Goal: Task Accomplishment & Management: Manage account settings

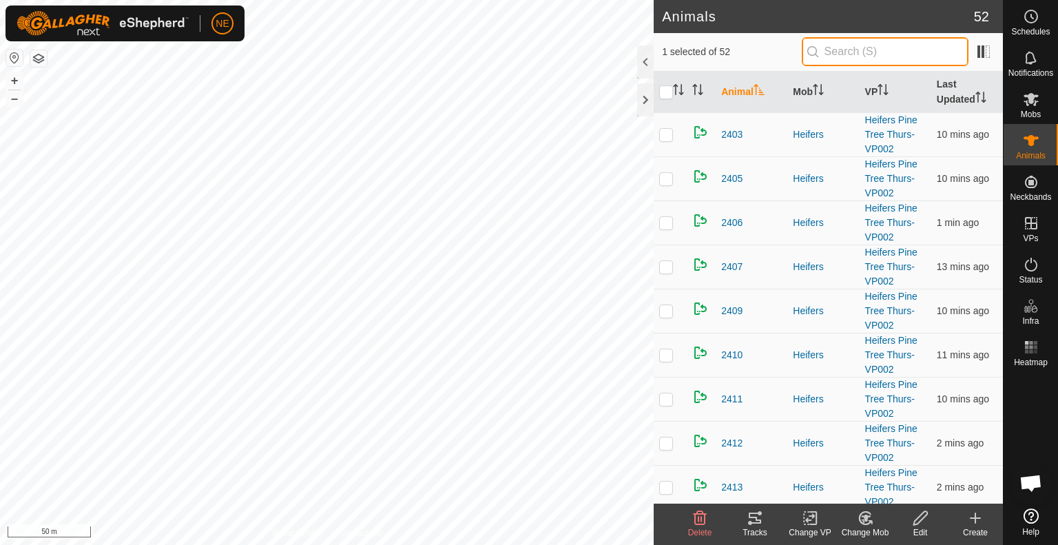
click at [825, 59] on input "text" at bounding box center [885, 51] width 167 height 29
type input "t44"
checkbox input "true"
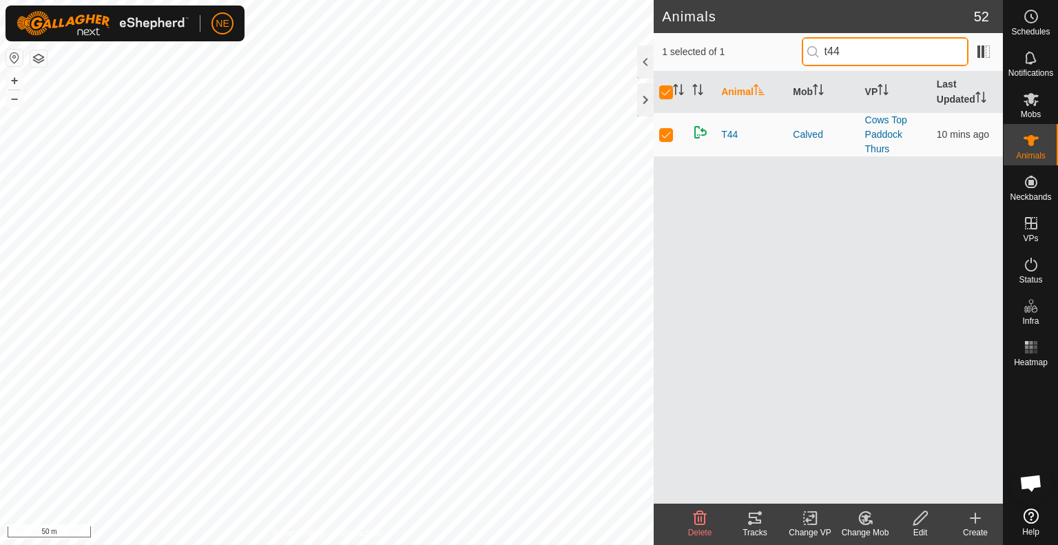
type input "t44"
click at [861, 521] on icon at bounding box center [865, 518] width 17 height 17
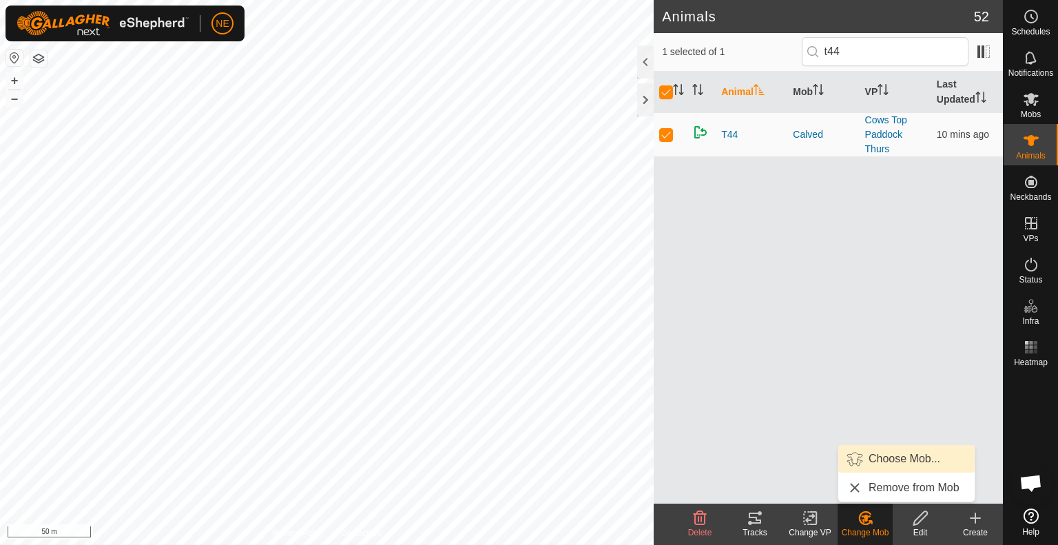
click at [874, 462] on link "Choose Mob..." at bounding box center [907, 459] width 136 height 28
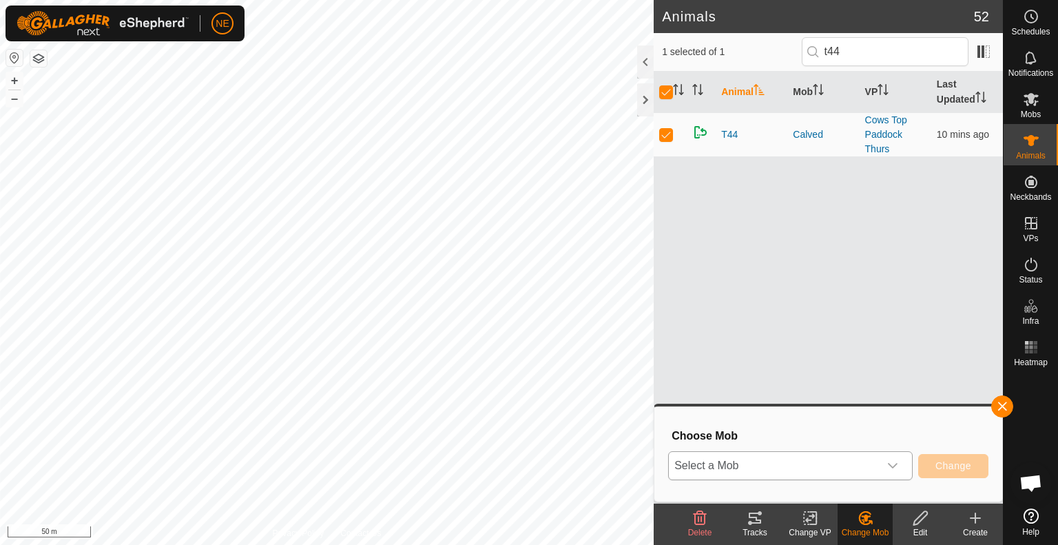
click at [899, 471] on div "dropdown trigger" at bounding box center [893, 466] width 28 height 28
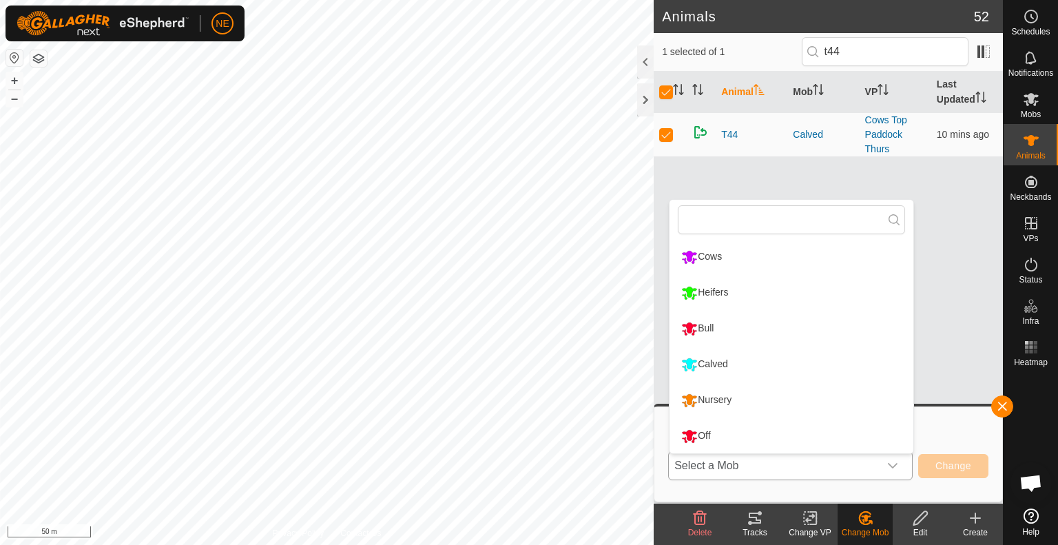
click at [750, 407] on li "Nursery" at bounding box center [792, 400] width 244 height 34
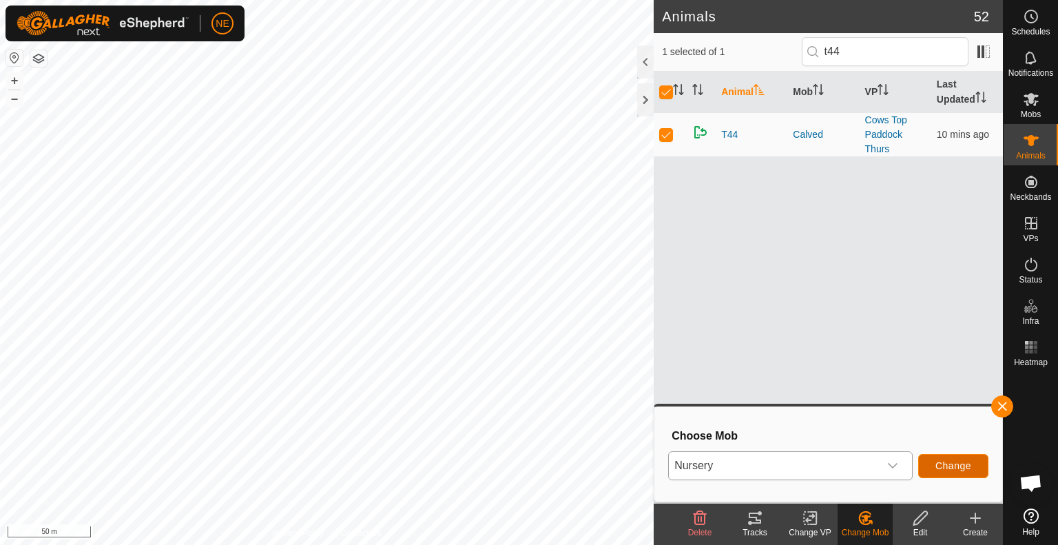
click at [943, 463] on span "Change" at bounding box center [954, 465] width 36 height 11
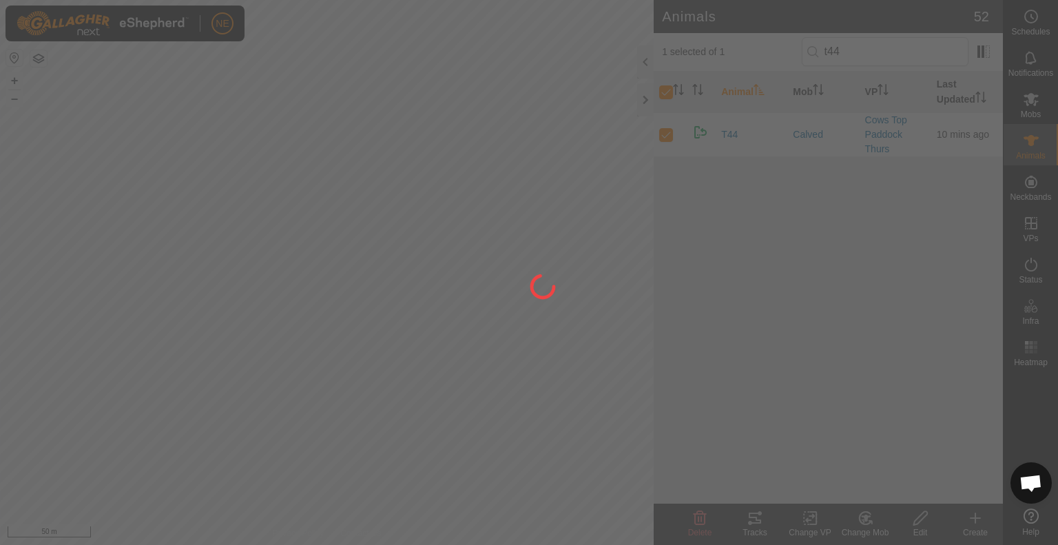
checkbox input "false"
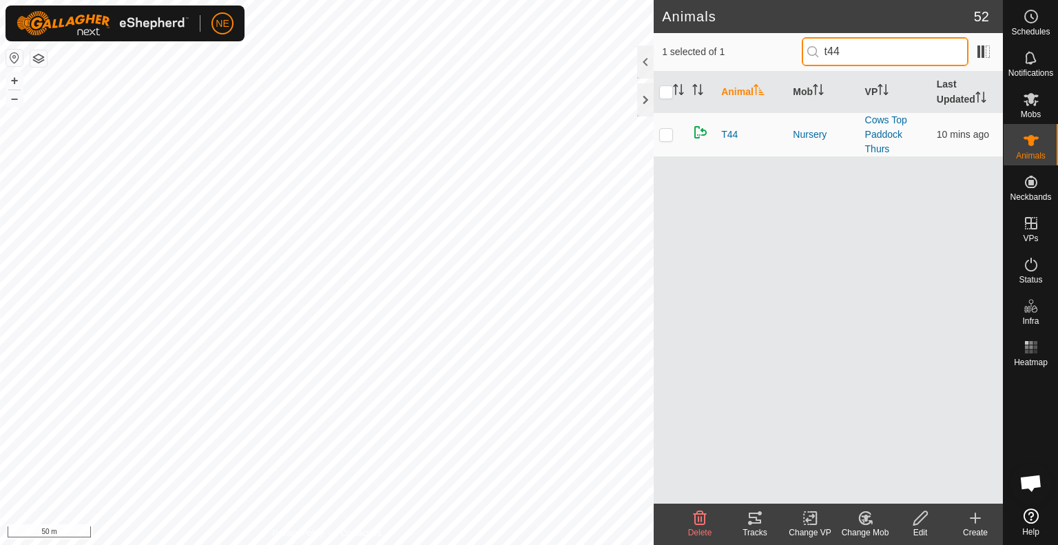
click at [862, 54] on input "t44" at bounding box center [885, 51] width 167 height 29
type input "t41"
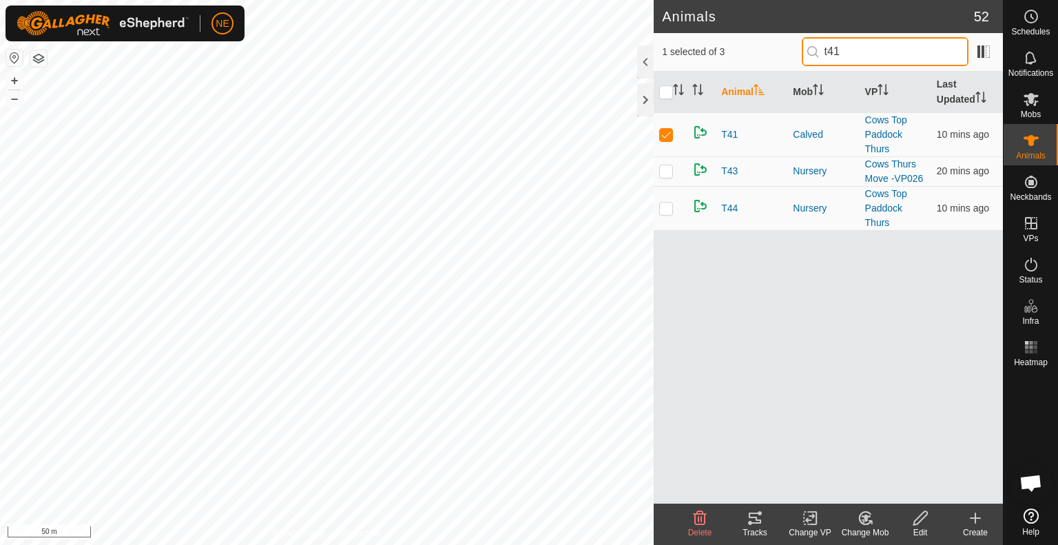
checkbox input "true"
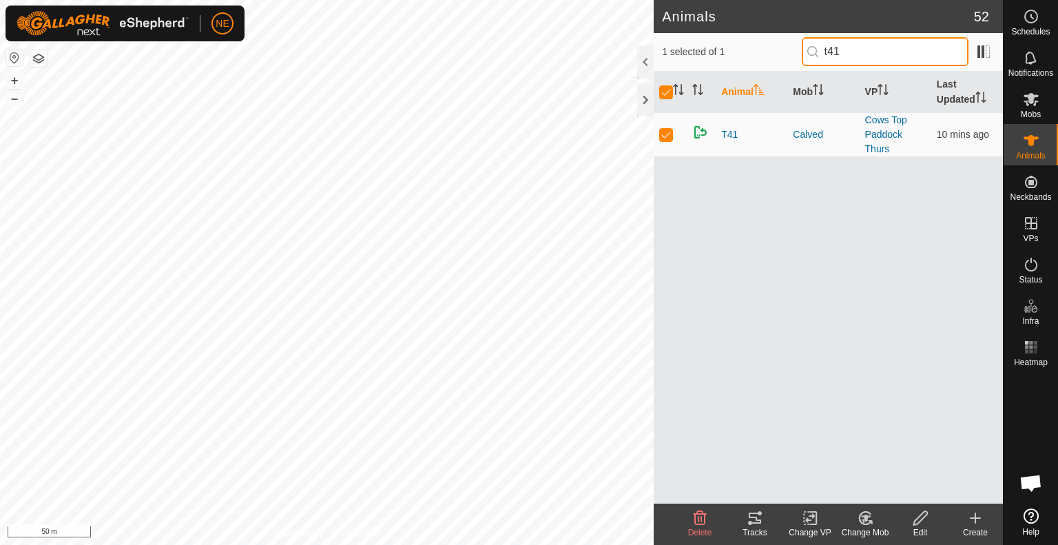
type input "t41"
click at [864, 531] on div "Change Mob" at bounding box center [865, 532] width 55 height 12
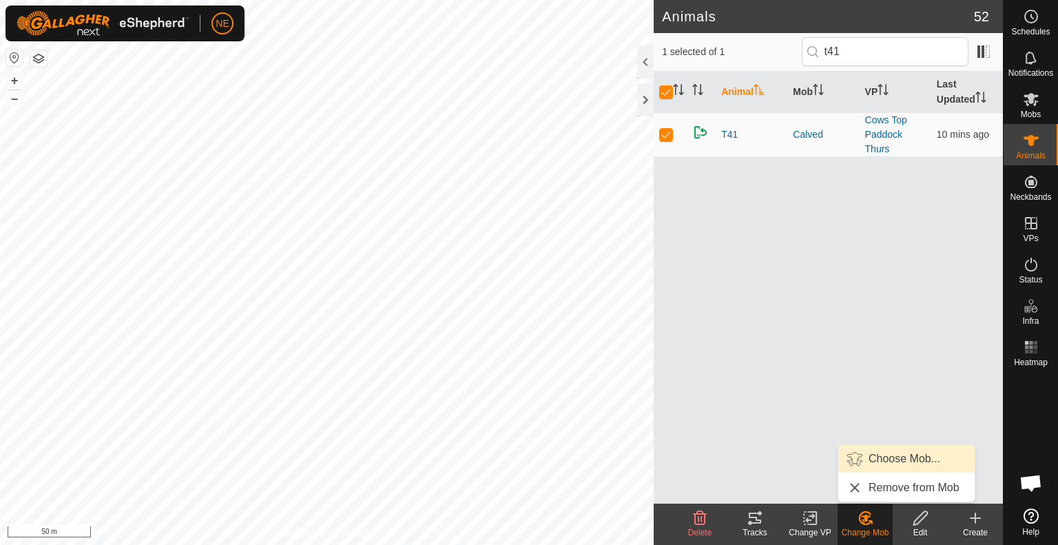
click at [877, 462] on link "Choose Mob..." at bounding box center [907, 459] width 136 height 28
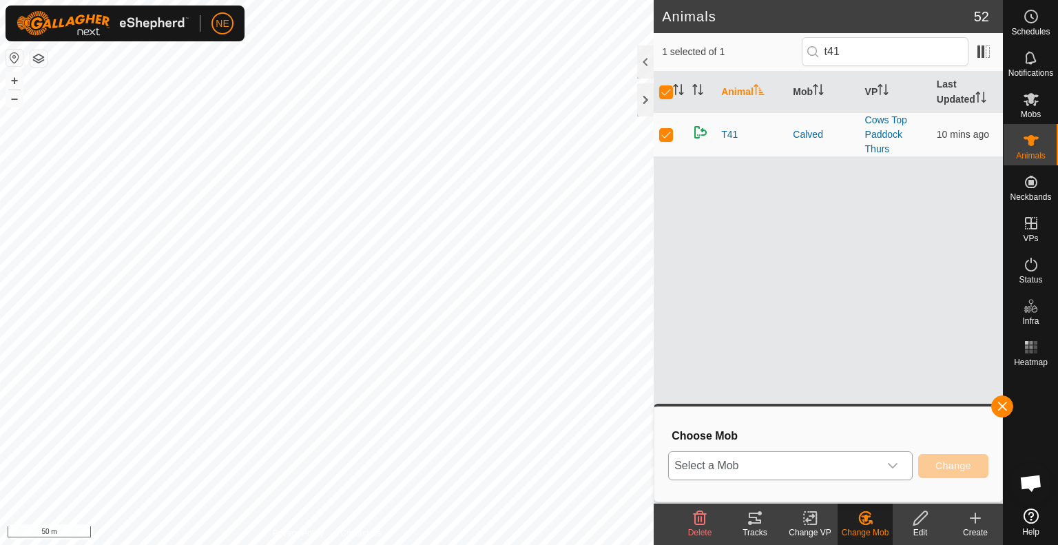
click at [894, 468] on icon "dropdown trigger" at bounding box center [893, 466] width 10 height 6
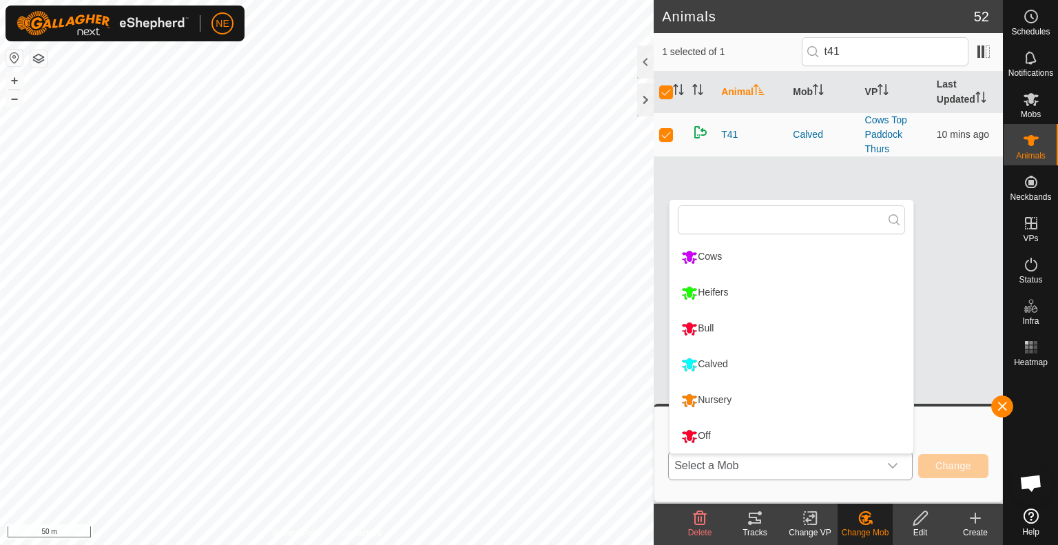
click at [768, 399] on li "Nursery" at bounding box center [792, 400] width 244 height 34
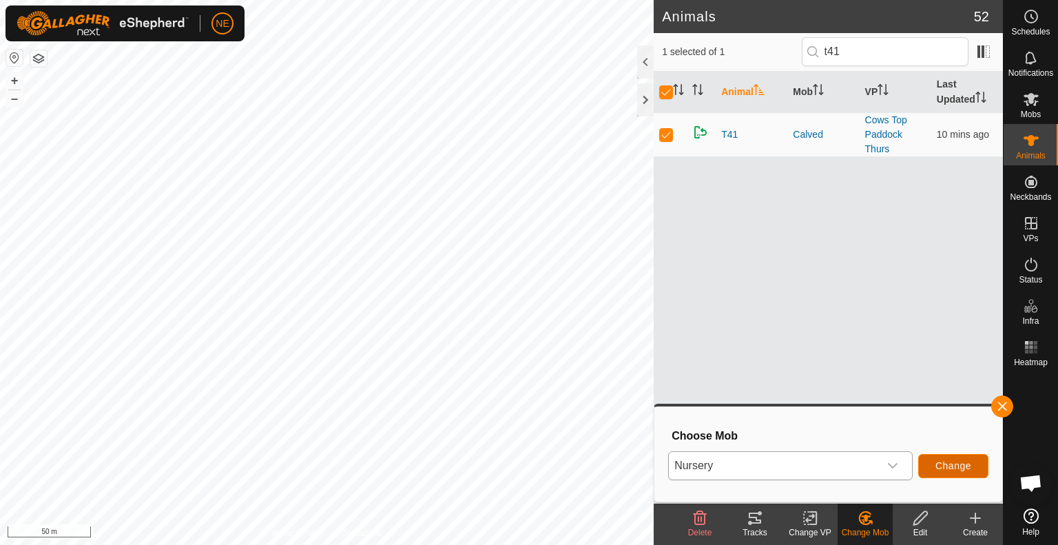
click at [936, 471] on span "Change" at bounding box center [954, 465] width 36 height 11
checkbox input "false"
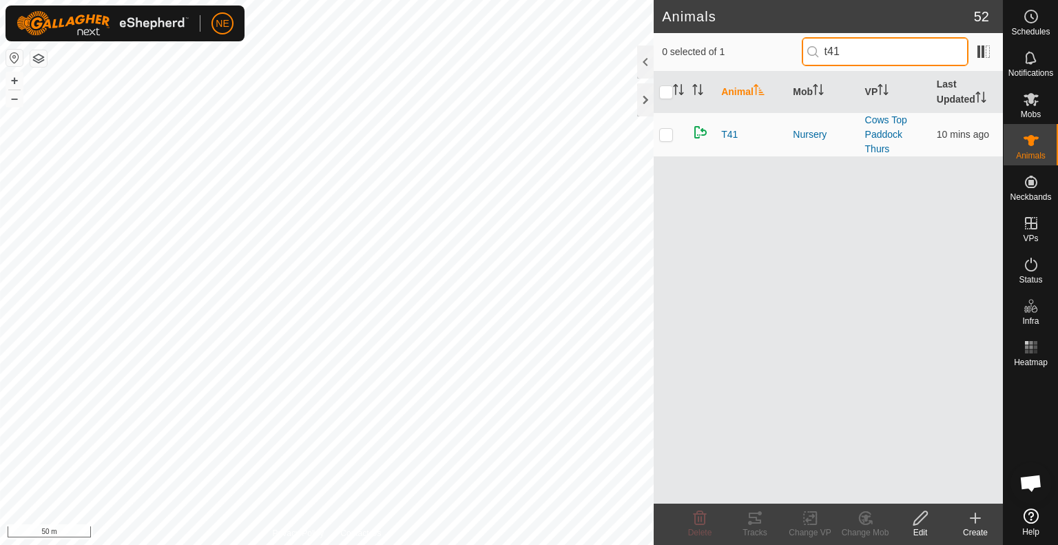
click at [843, 44] on input "t41" at bounding box center [885, 51] width 167 height 29
type input "t"
type input "s7"
click at [668, 134] on p-checkbox at bounding box center [666, 134] width 14 height 11
checkbox input "true"
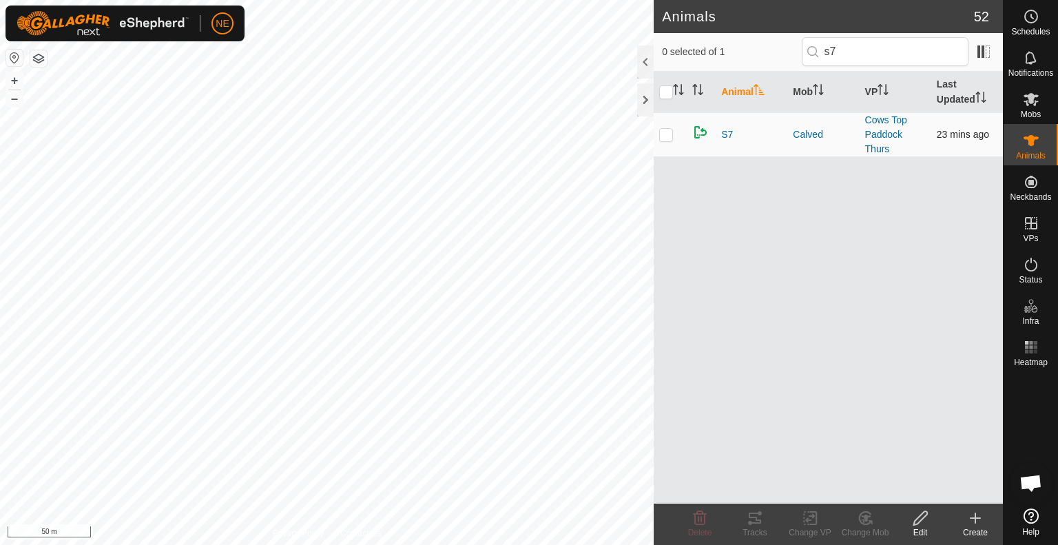
checkbox input "true"
click at [870, 524] on icon at bounding box center [865, 518] width 17 height 17
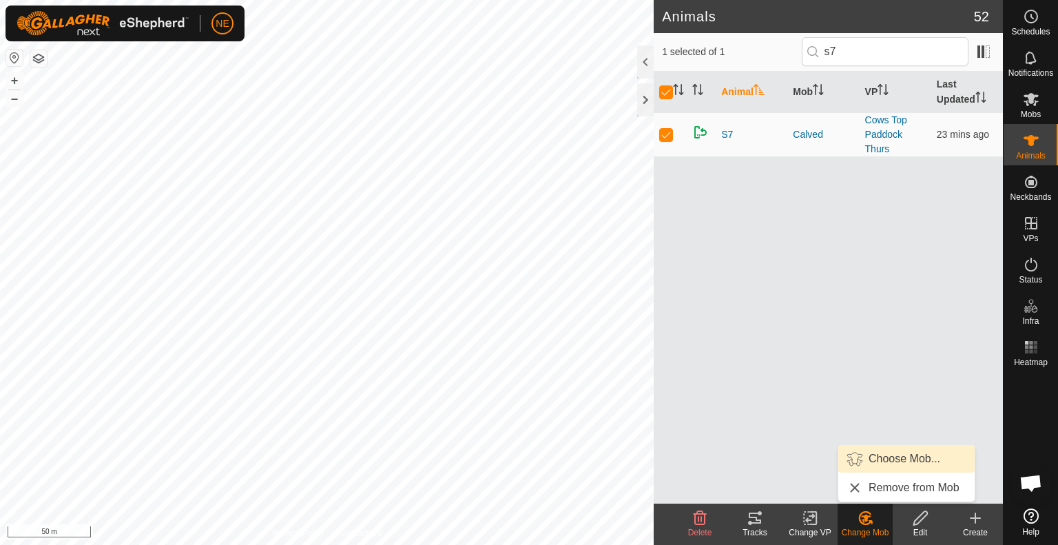
click at [872, 453] on link "Choose Mob..." at bounding box center [907, 459] width 136 height 28
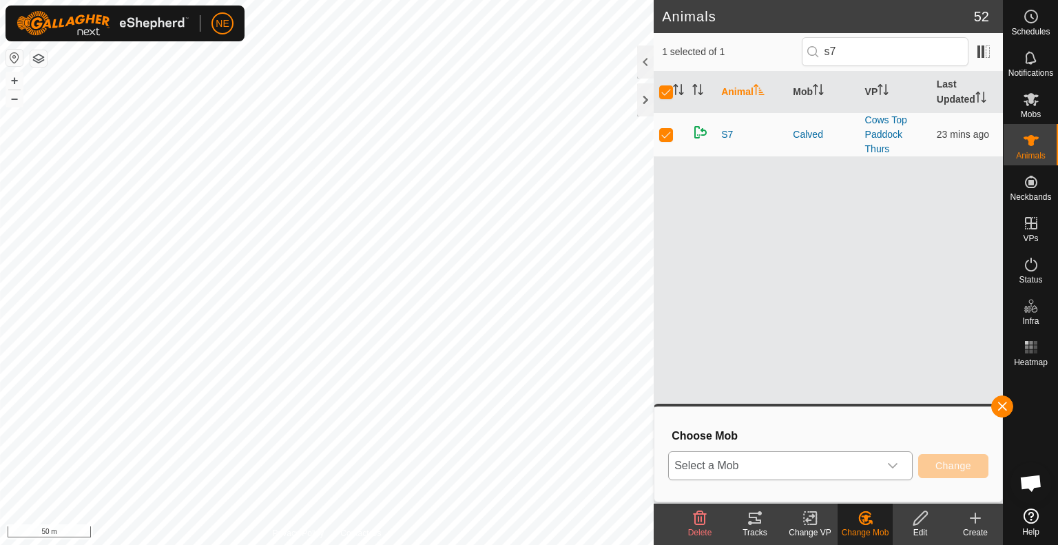
click at [889, 471] on icon "dropdown trigger" at bounding box center [893, 465] width 11 height 11
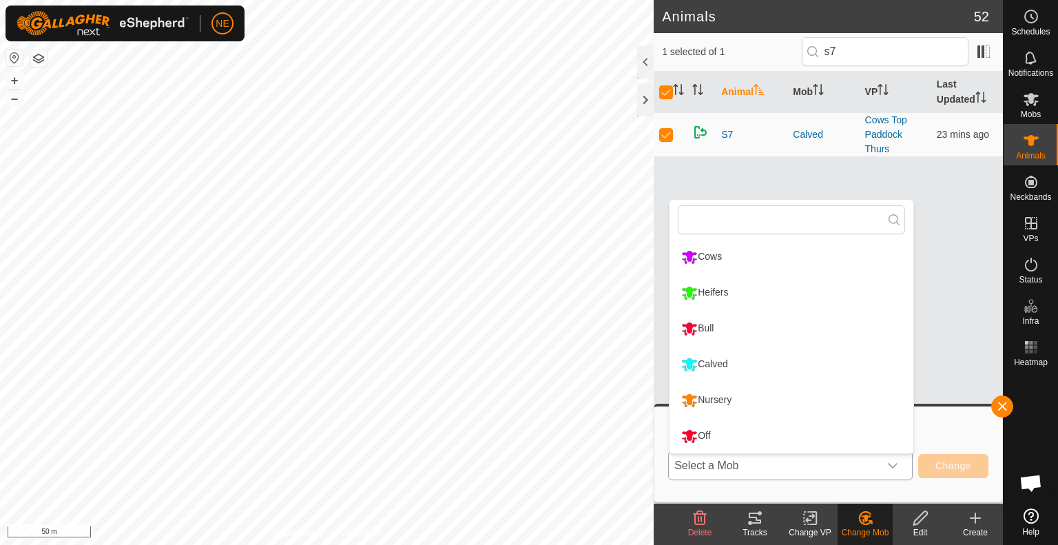
click at [712, 402] on li "Nursery" at bounding box center [792, 400] width 244 height 34
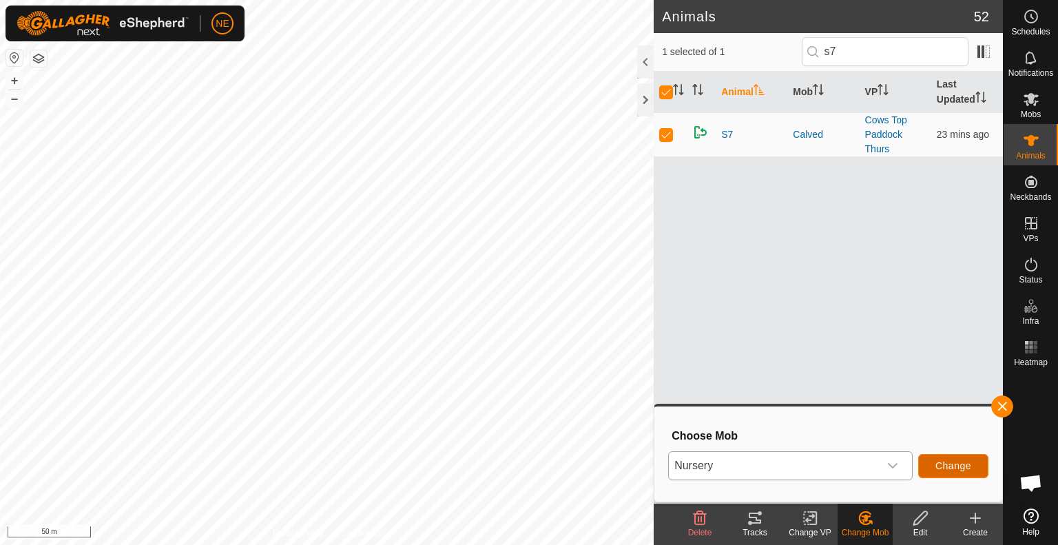
click at [958, 467] on span "Change" at bounding box center [954, 465] width 36 height 11
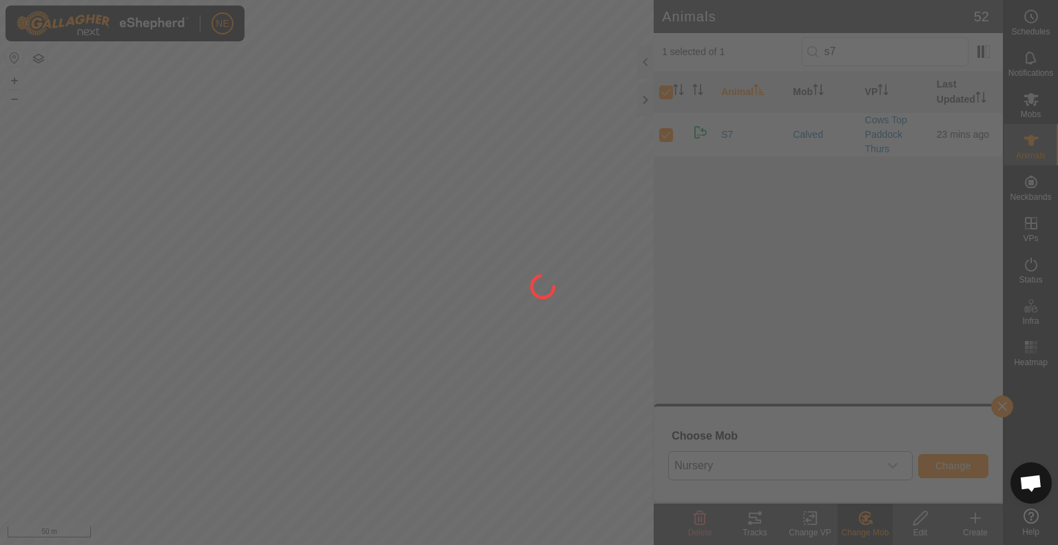
checkbox input "false"
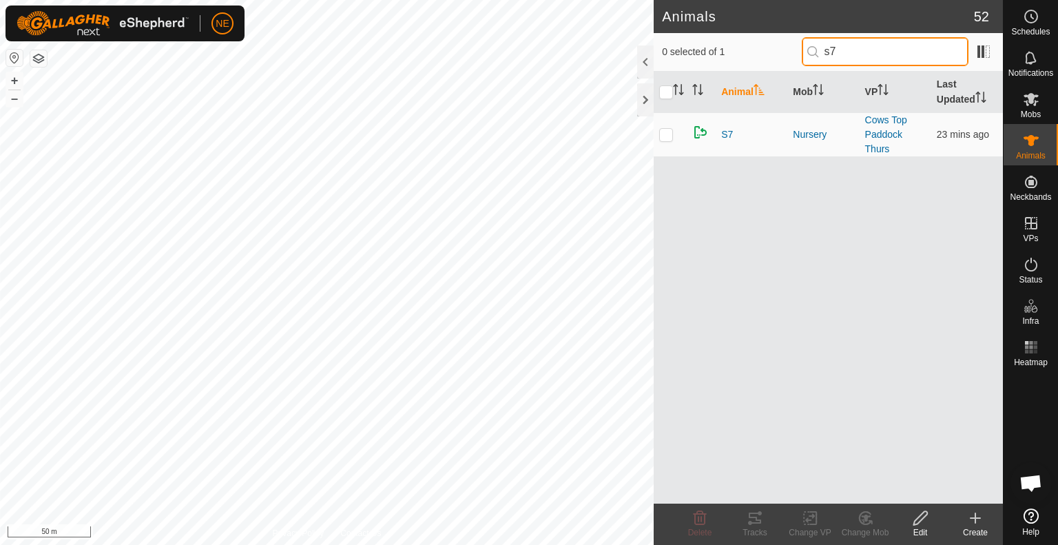
click at [855, 50] on input "s7" at bounding box center [885, 51] width 167 height 29
type input "s"
type input "u51"
click at [659, 138] on p-checkbox at bounding box center [666, 134] width 14 height 11
checkbox input "true"
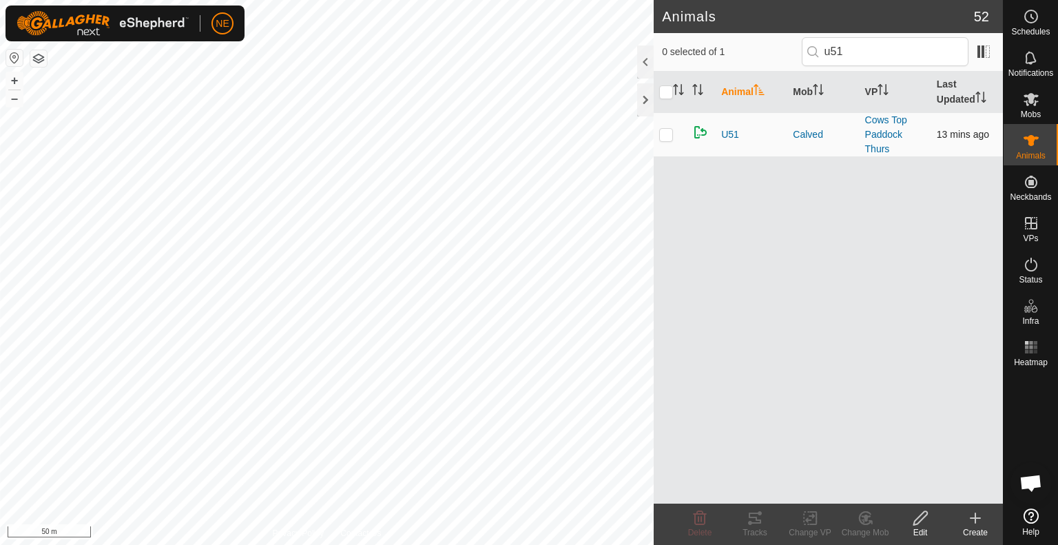
checkbox input "true"
click at [862, 529] on div "Change Mob" at bounding box center [865, 532] width 55 height 12
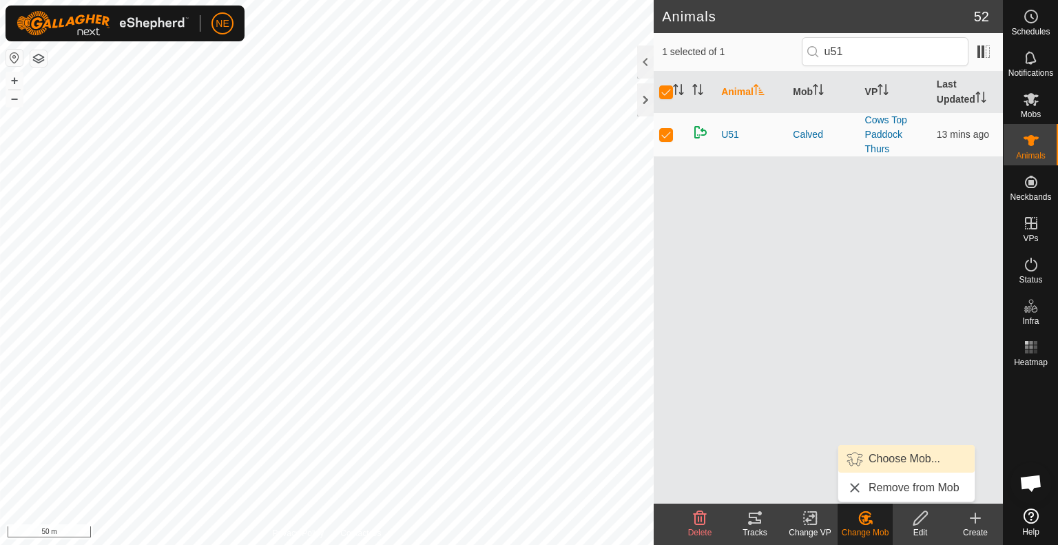
click at [872, 458] on link "Choose Mob..." at bounding box center [907, 459] width 136 height 28
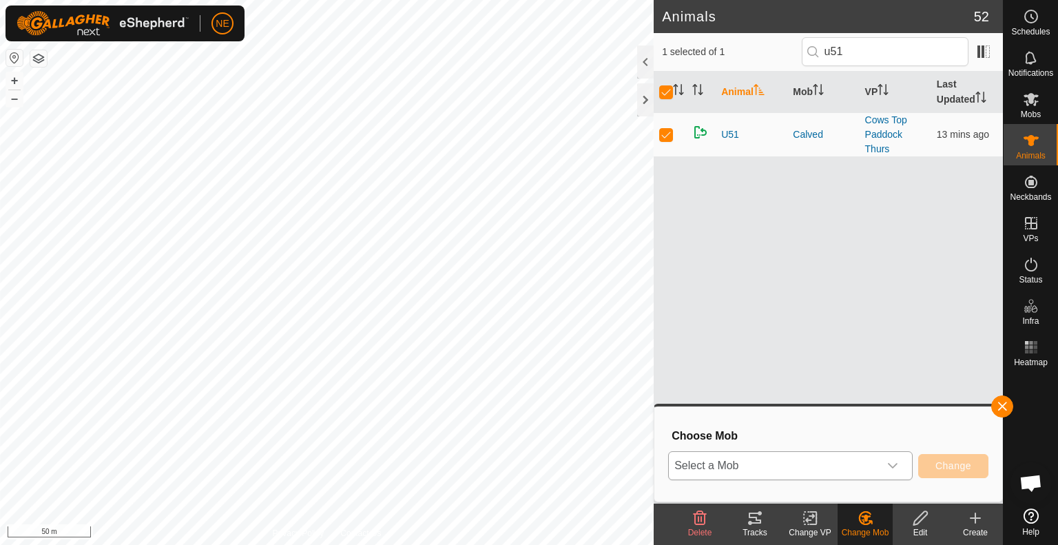
click at [890, 467] on icon "dropdown trigger" at bounding box center [893, 465] width 11 height 11
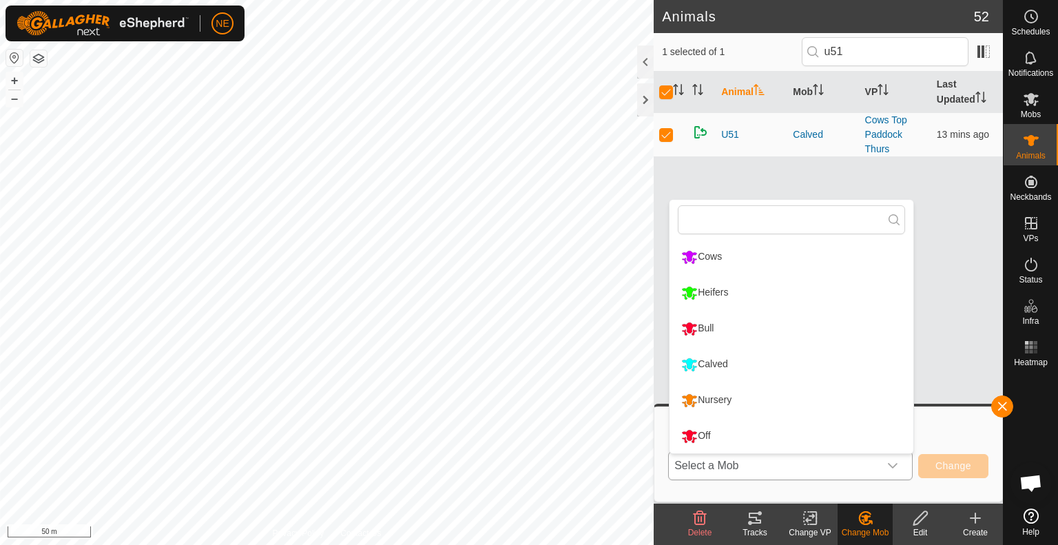
click at [766, 405] on li "Nursery" at bounding box center [792, 400] width 244 height 34
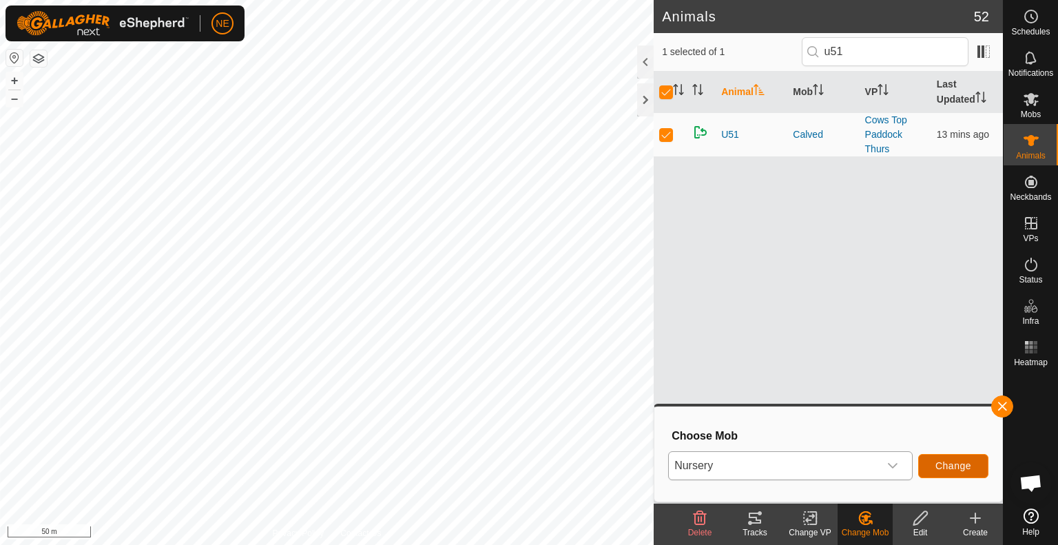
click at [943, 465] on span "Change" at bounding box center [954, 465] width 36 height 11
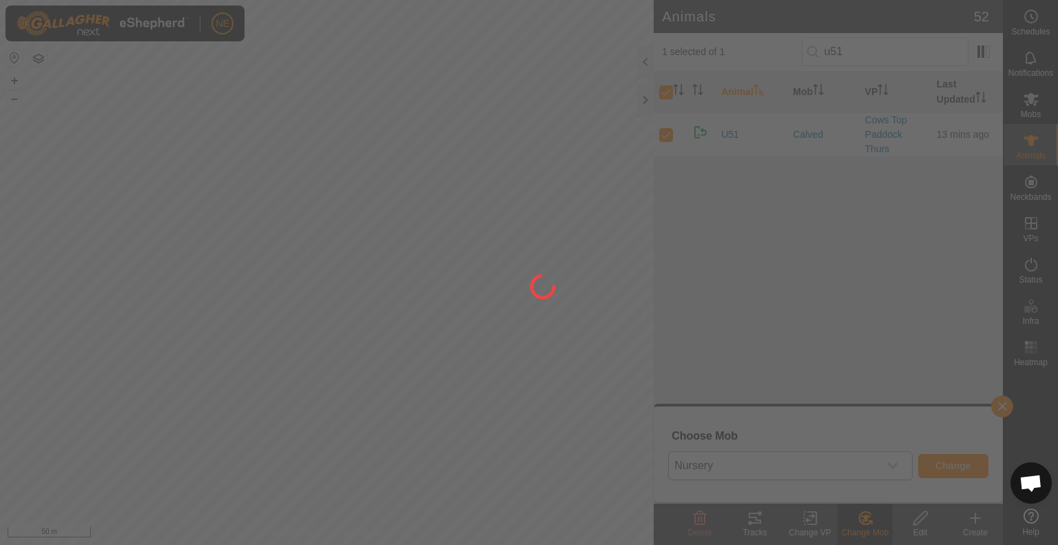
checkbox input "false"
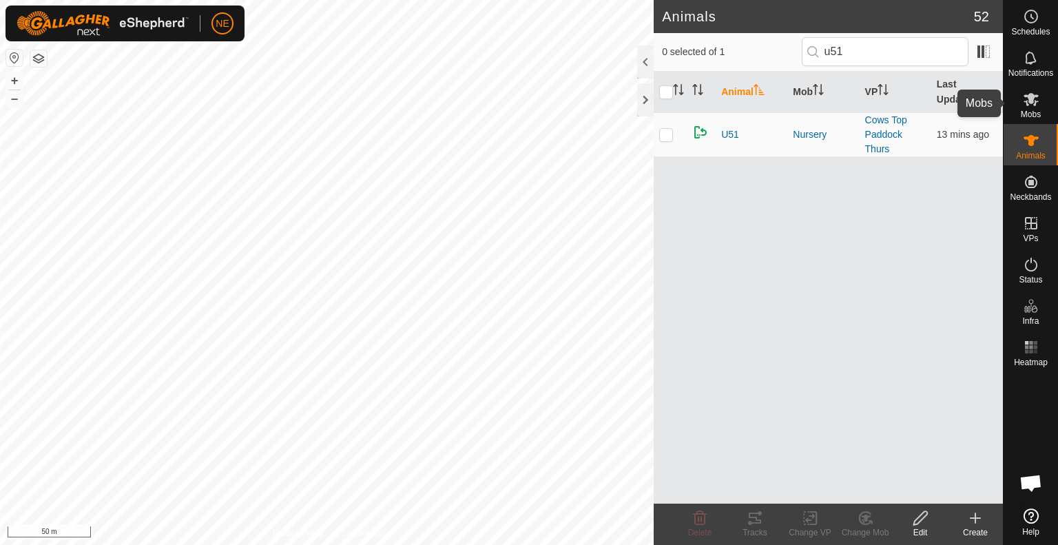
click at [1034, 101] on icon at bounding box center [1031, 99] width 15 height 13
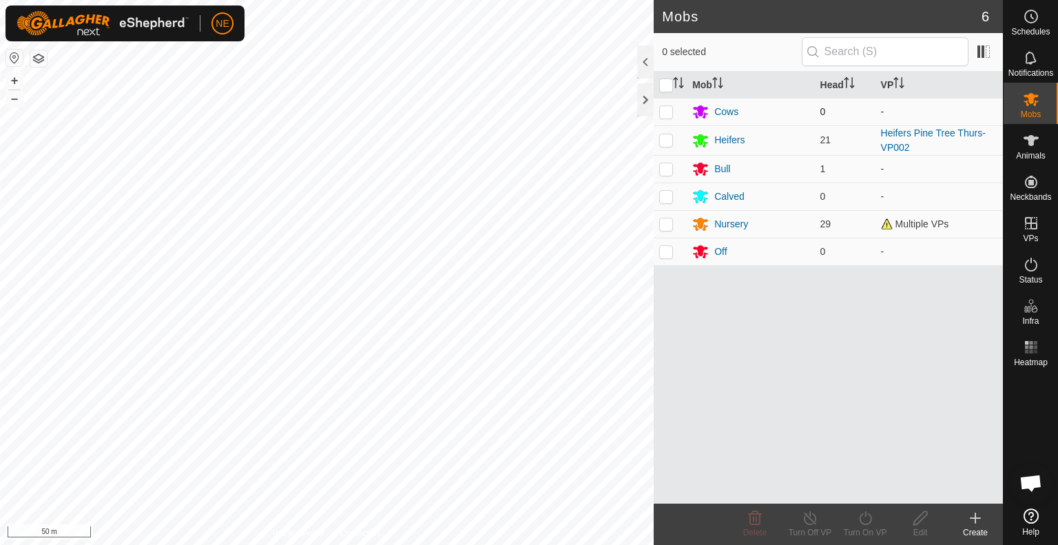
click at [664, 111] on p-checkbox at bounding box center [666, 111] width 14 height 11
click at [748, 525] on icon at bounding box center [755, 518] width 17 height 17
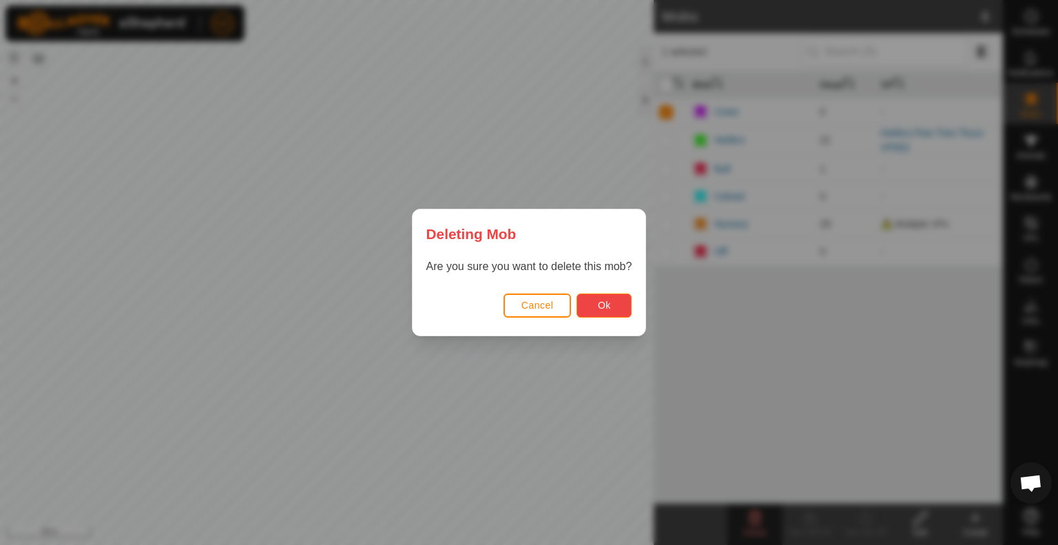
click at [617, 305] on button "Ok" at bounding box center [604, 306] width 55 height 24
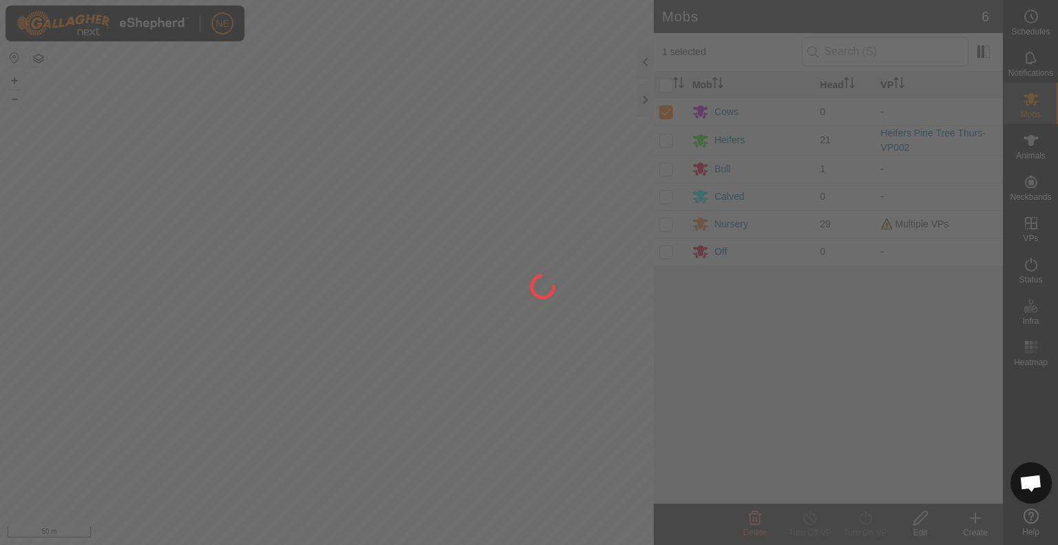
checkbox input "false"
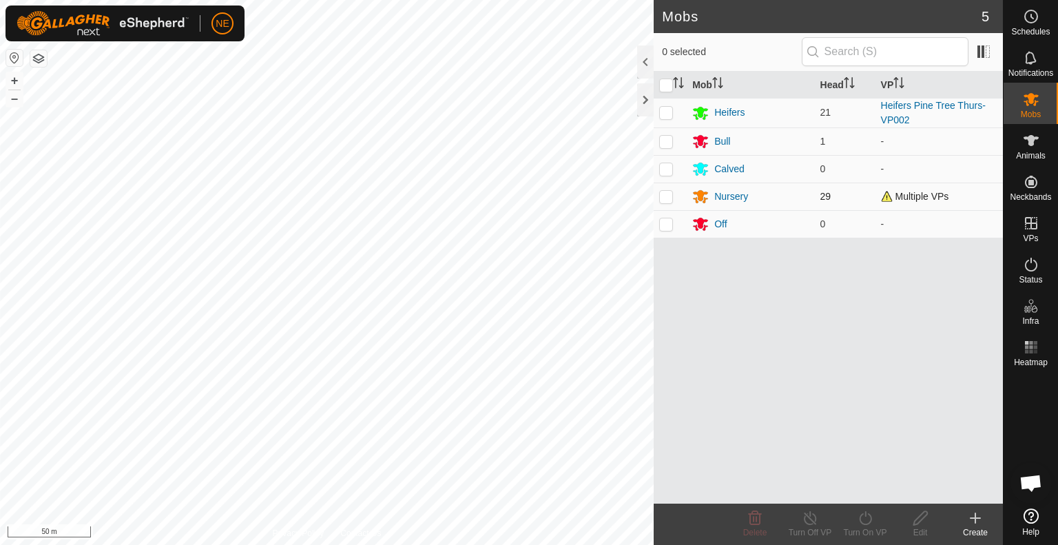
click at [667, 194] on p-checkbox at bounding box center [666, 196] width 14 height 11
checkbox input "true"
click at [863, 531] on div "Turn On VP" at bounding box center [865, 532] width 55 height 12
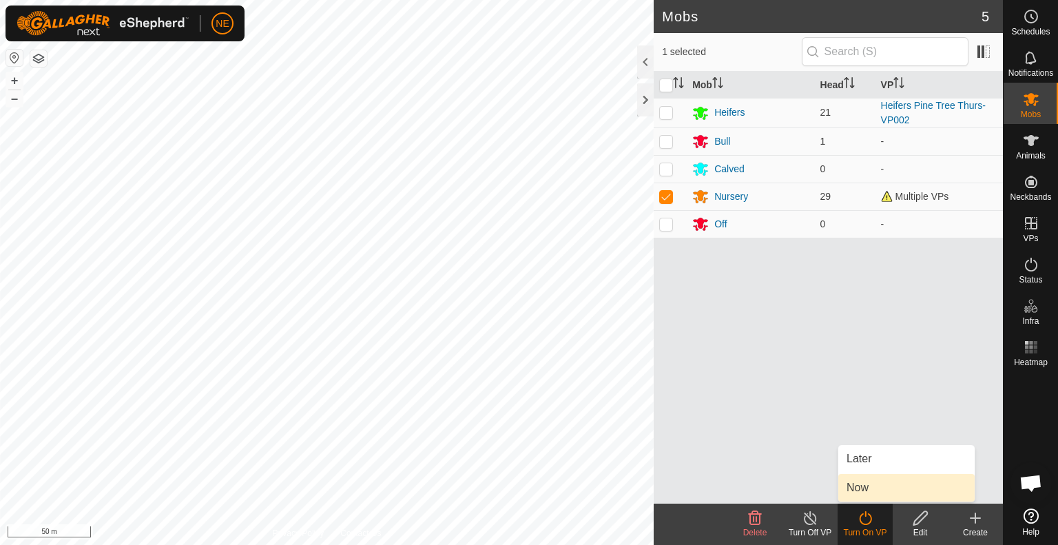
click at [868, 483] on link "Now" at bounding box center [907, 488] width 136 height 28
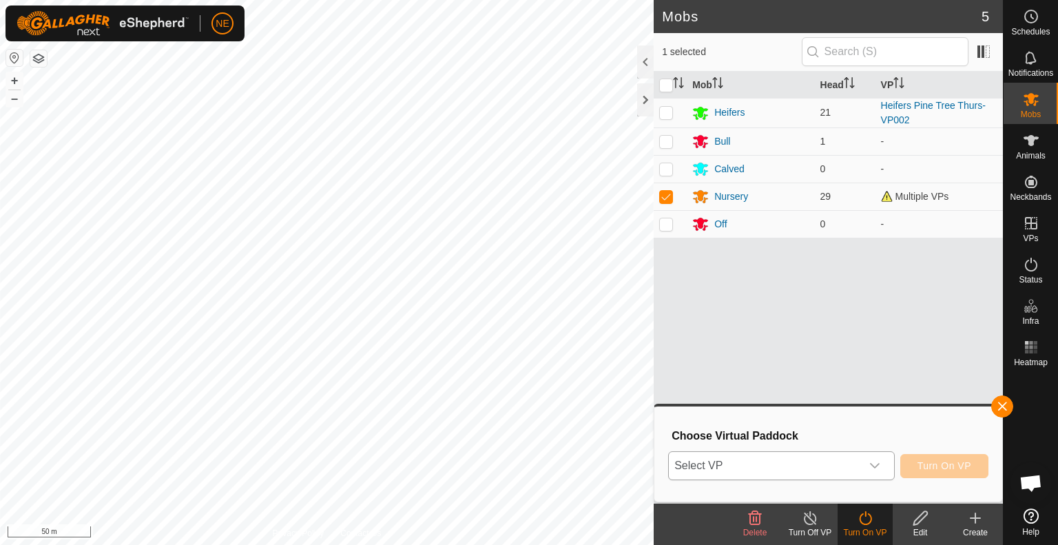
click at [881, 465] on div "dropdown trigger" at bounding box center [875, 466] width 28 height 28
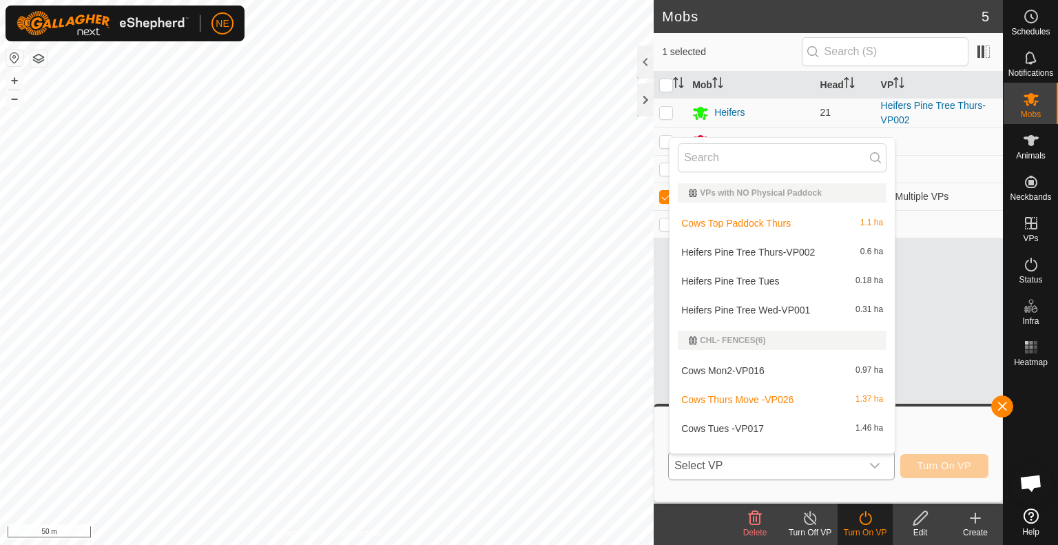
scroll to position [18, 0]
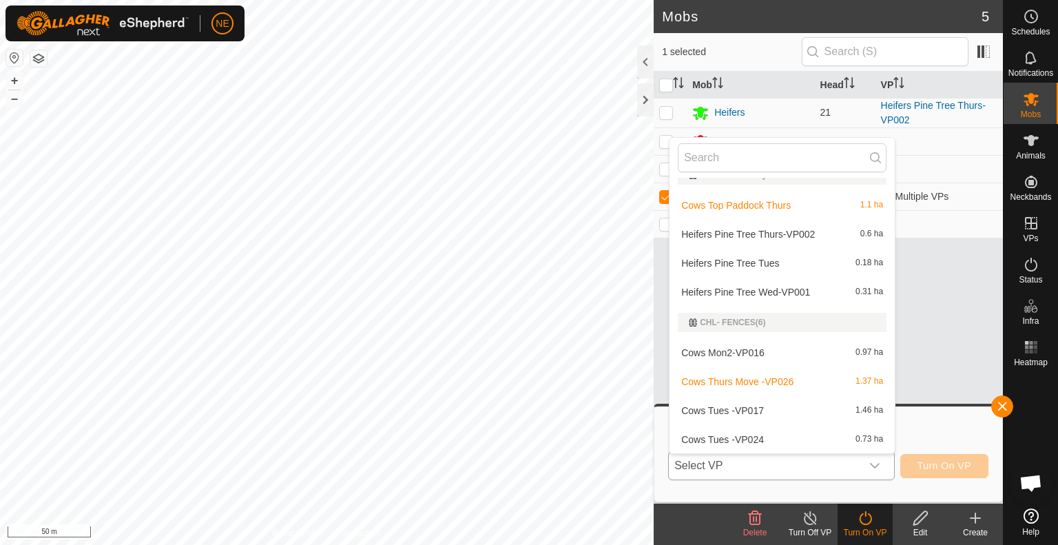
click at [783, 205] on li "Cows Top Paddock Thurs 1.1 ha" at bounding box center [782, 206] width 225 height 28
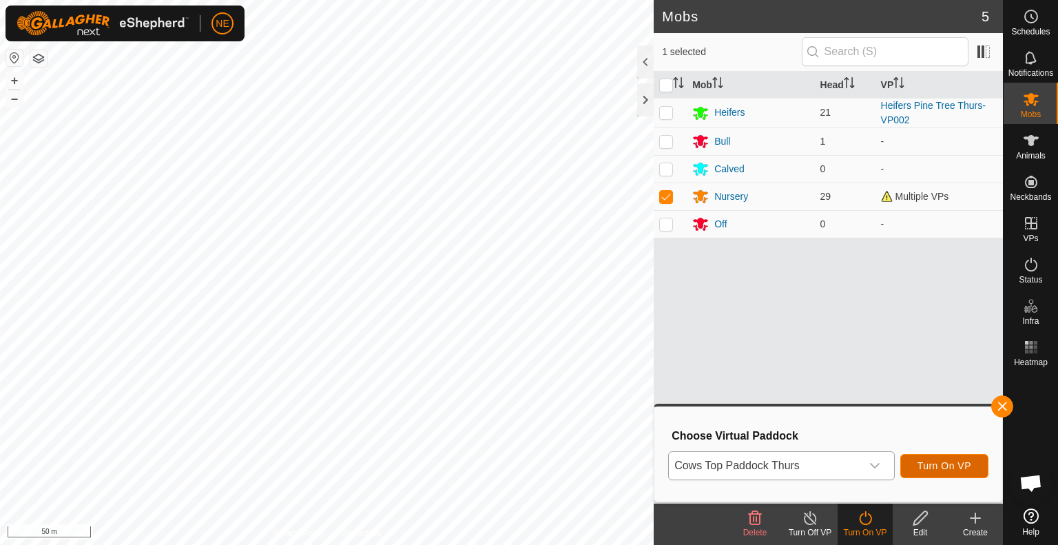
click at [921, 464] on span "Turn On VP" at bounding box center [945, 465] width 54 height 11
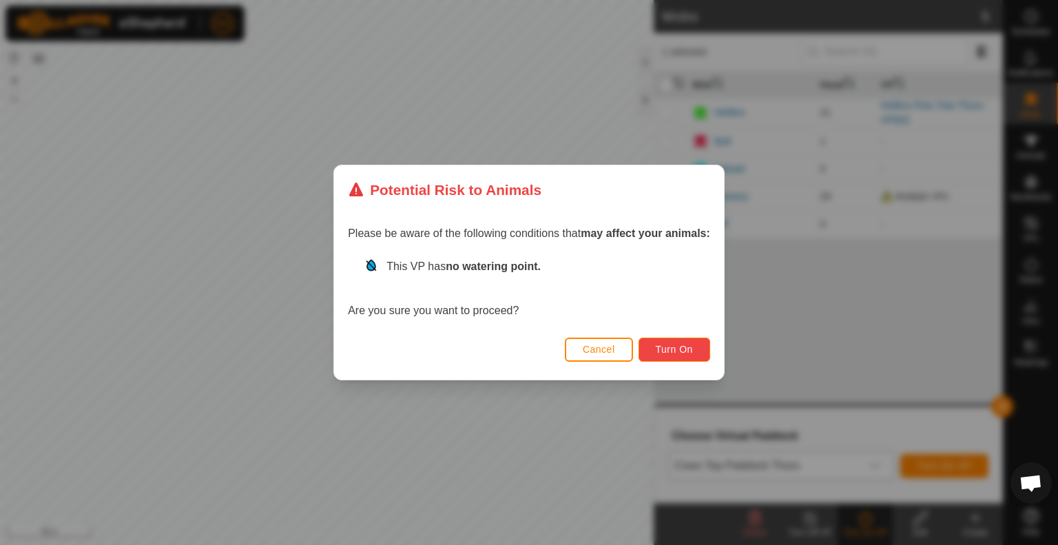
click at [657, 340] on button "Turn On" at bounding box center [675, 350] width 72 height 24
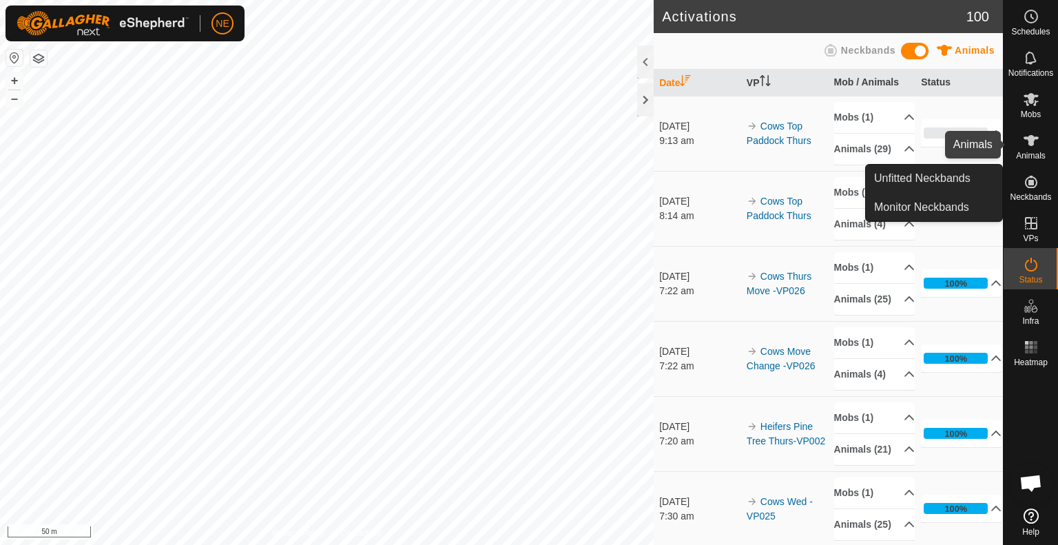
click at [1027, 137] on icon at bounding box center [1031, 140] width 15 height 11
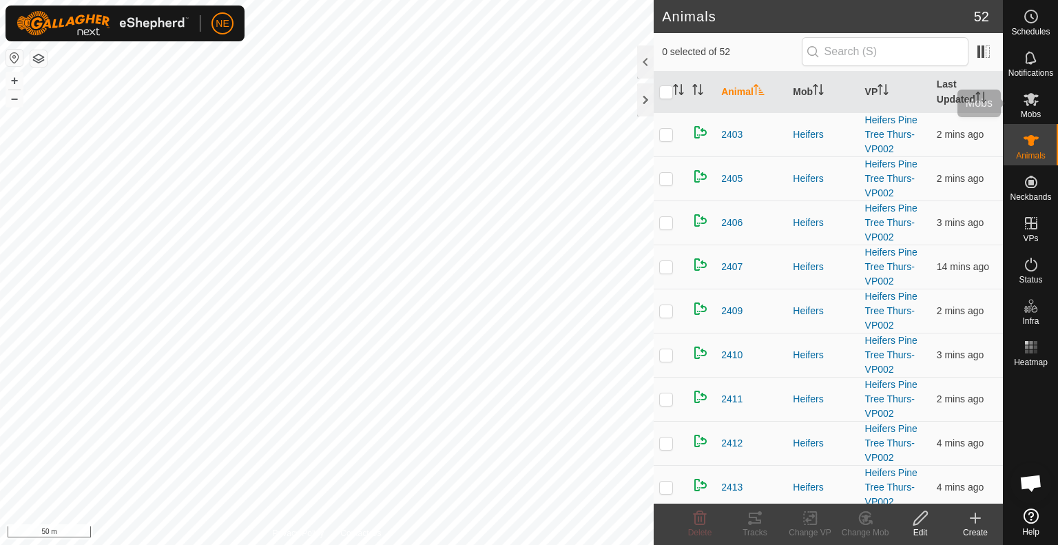
click at [1032, 95] on icon at bounding box center [1031, 99] width 15 height 13
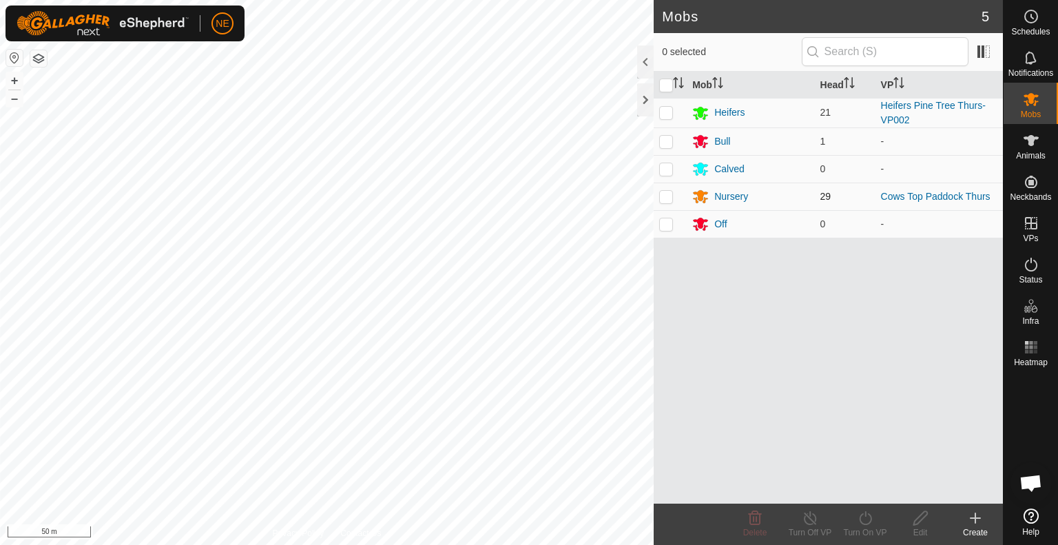
click at [668, 198] on p-checkbox at bounding box center [666, 196] width 14 height 11
checkbox input "true"
click at [926, 524] on icon at bounding box center [920, 518] width 17 height 17
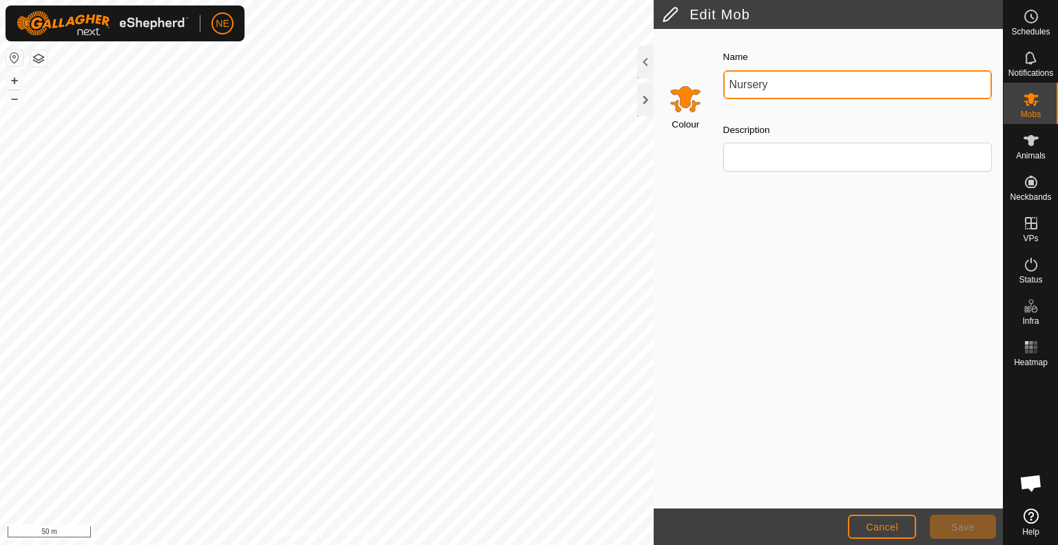
click at [777, 86] on input "Nursery" at bounding box center [858, 84] width 269 height 29
type input "Cows"
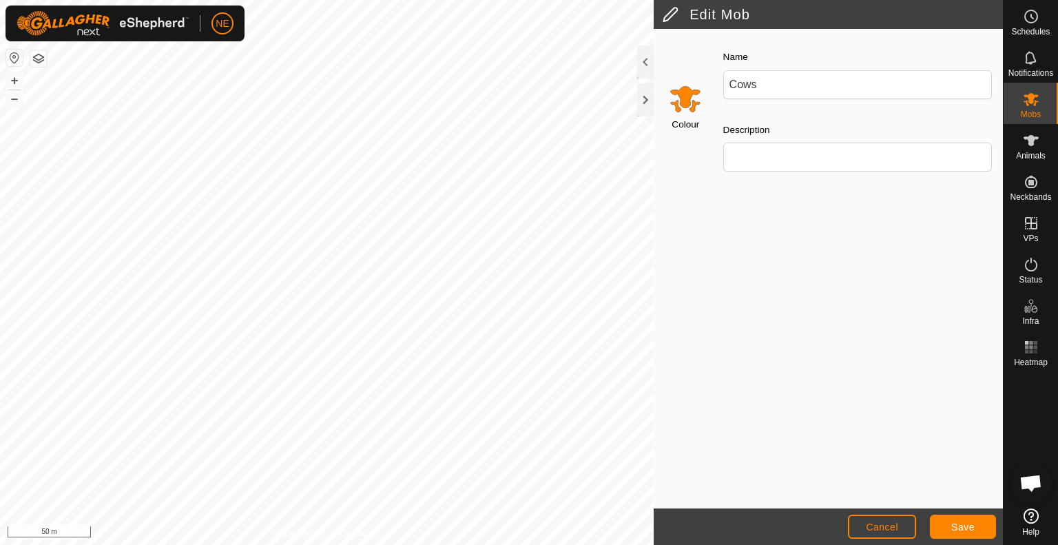
click at [693, 105] on input "Select a color" at bounding box center [685, 98] width 33 height 33
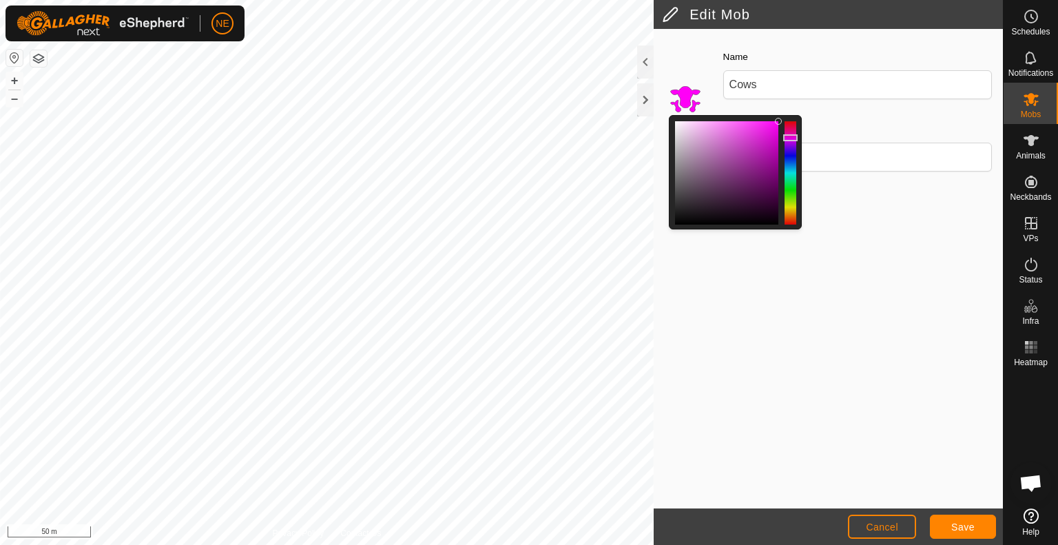
click at [790, 138] on div at bounding box center [791, 172] width 12 height 103
click at [771, 126] on div at bounding box center [726, 172] width 103 height 103
click at [777, 141] on div at bounding box center [726, 172] width 103 height 103
click at [771, 127] on div at bounding box center [726, 172] width 103 height 103
click at [955, 526] on span "Save" at bounding box center [963, 527] width 23 height 11
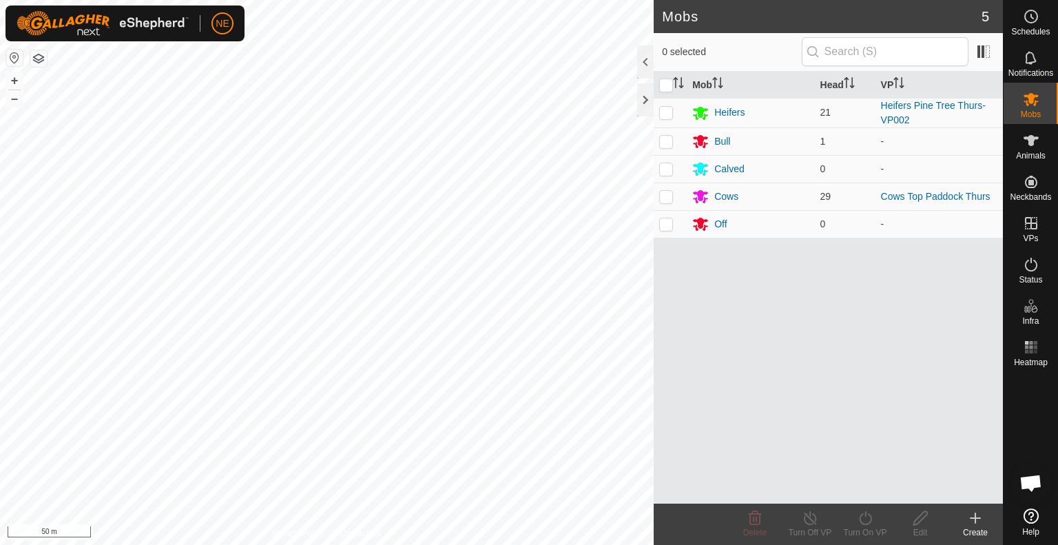
click at [955, 526] on create-svg-icon at bounding box center [975, 518] width 55 height 17
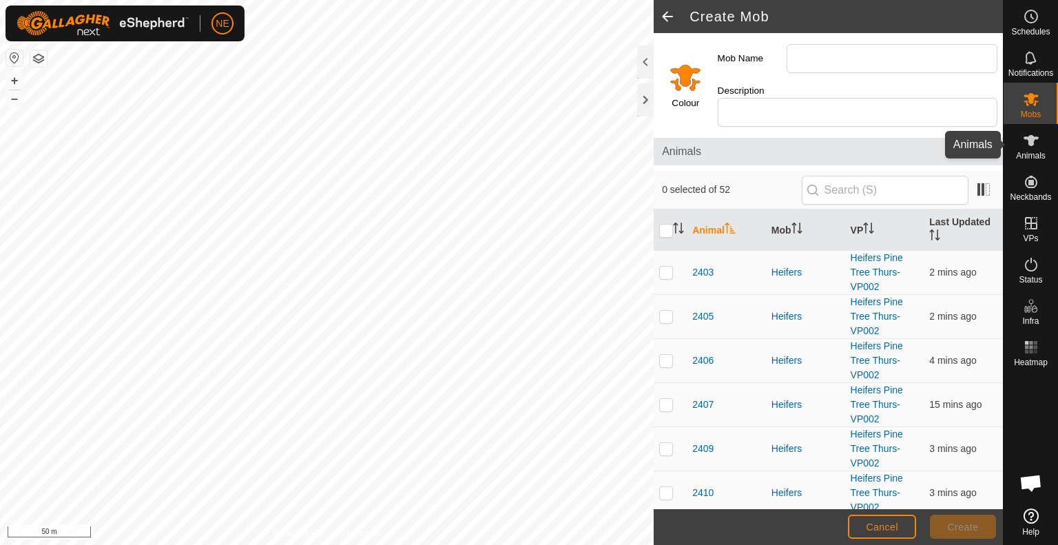
click at [1033, 154] on span "Animals" at bounding box center [1031, 156] width 30 height 8
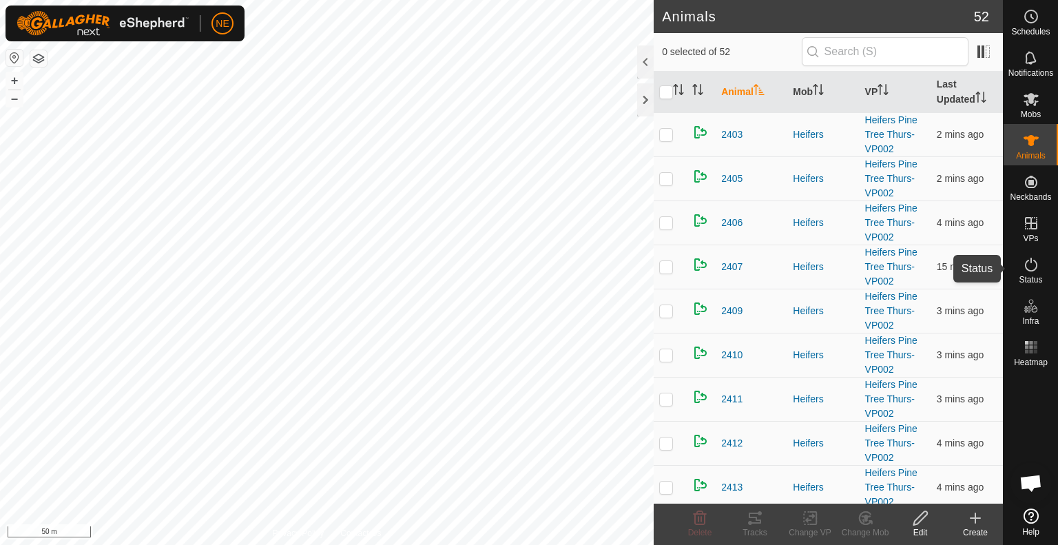
click at [1033, 264] on icon at bounding box center [1031, 264] width 17 height 17
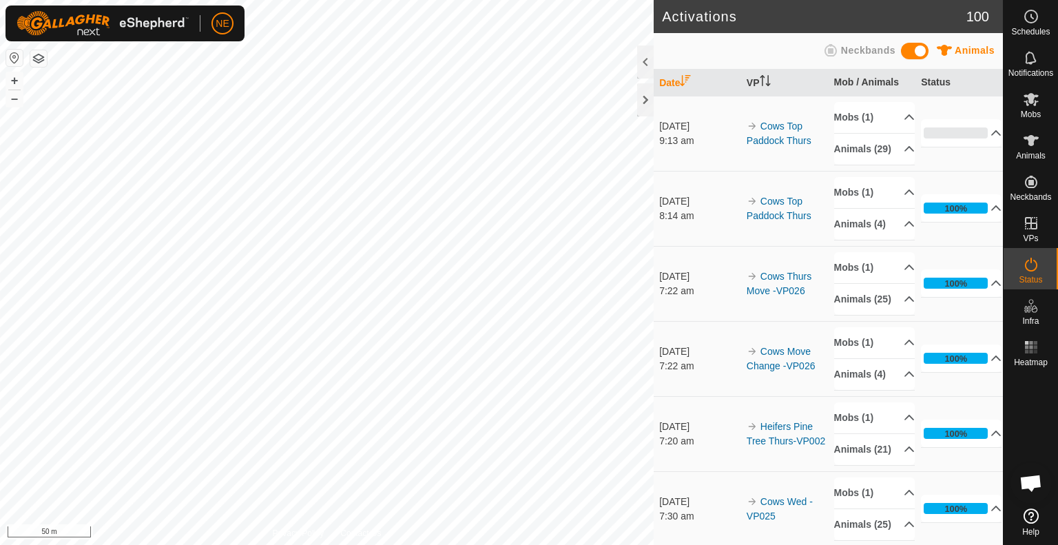
click at [1033, 264] on icon at bounding box center [1031, 264] width 17 height 17
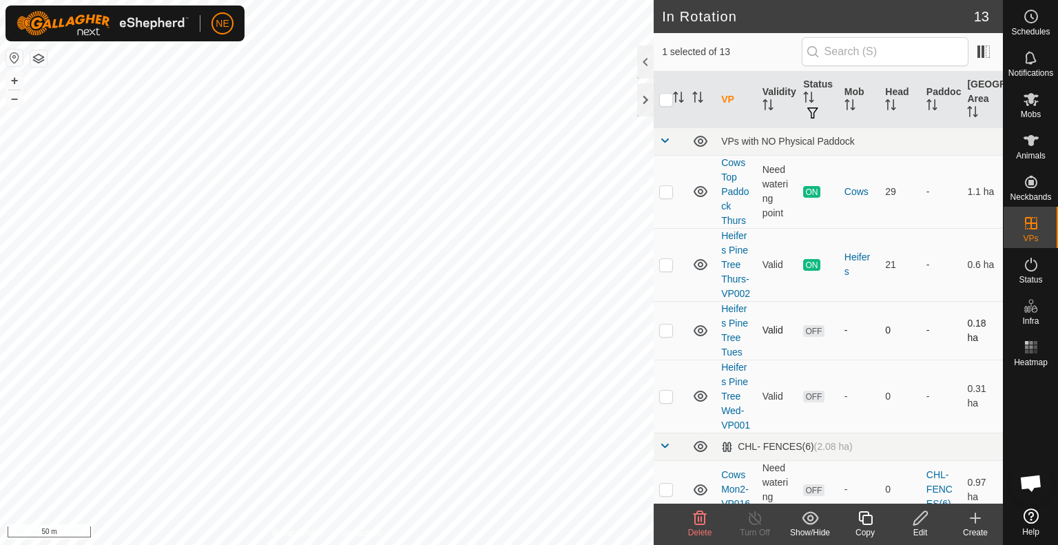
click at [666, 336] on p-checkbox at bounding box center [666, 330] width 14 height 11
checkbox input "false"
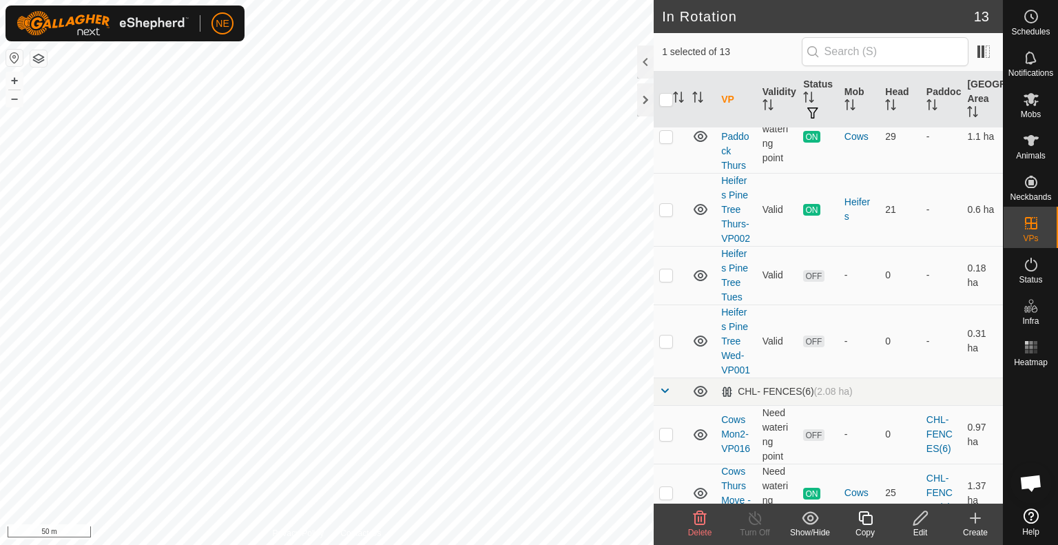
scroll to position [83, 0]
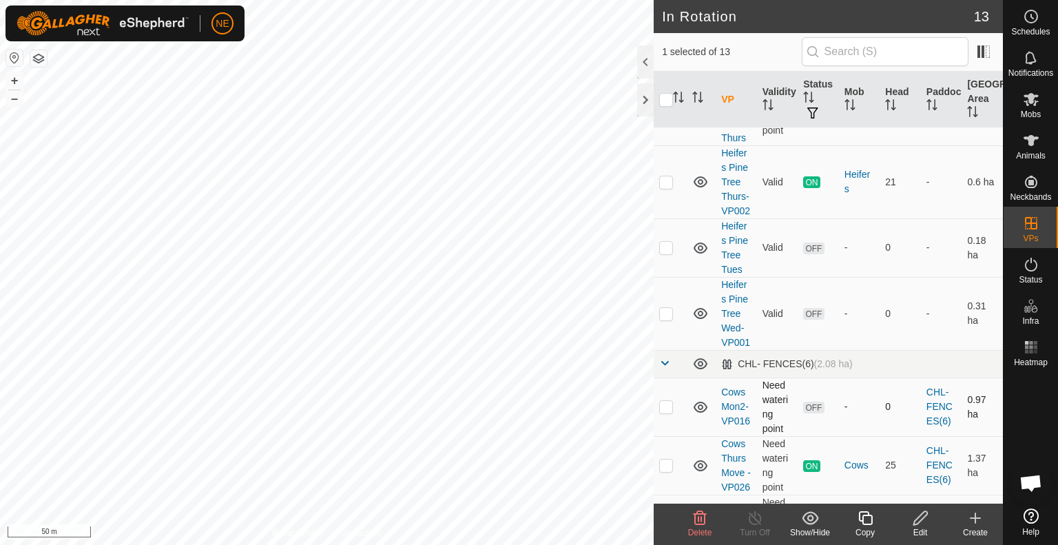
click at [662, 412] on p-checkbox at bounding box center [666, 406] width 14 height 11
checkbox input "true"
click at [15, 105] on button "–" at bounding box center [14, 98] width 17 height 17
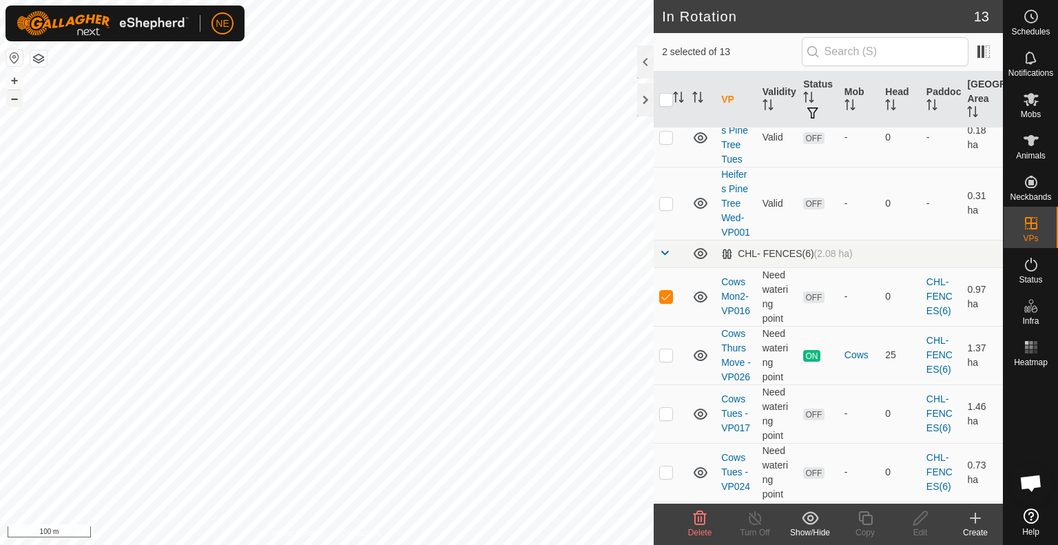
scroll to position [221, 0]
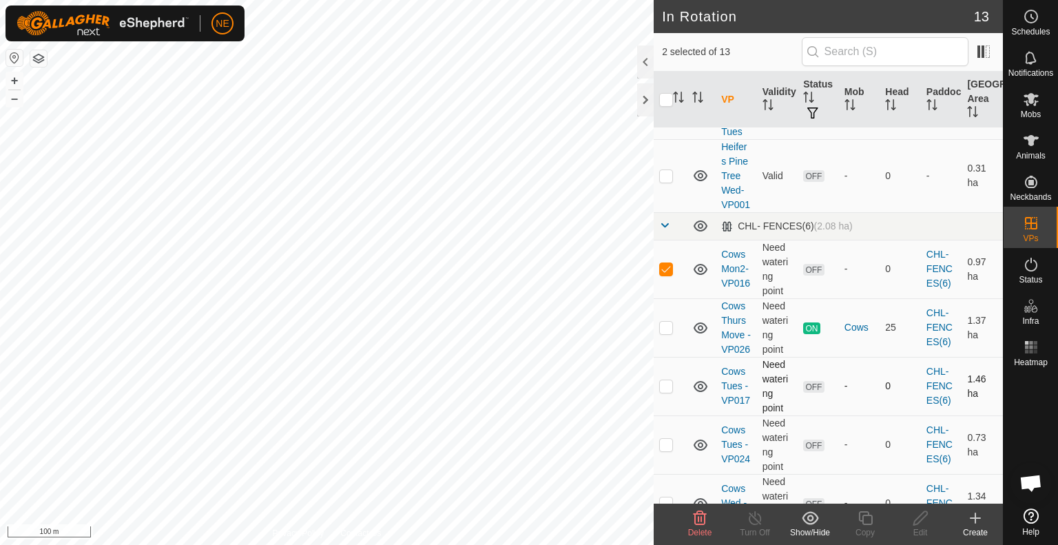
click at [670, 391] on p-checkbox at bounding box center [666, 385] width 14 height 11
checkbox input "true"
click at [670, 450] on p-checkbox at bounding box center [666, 444] width 14 height 11
checkbox input "true"
click at [692, 530] on span "Delete" at bounding box center [700, 533] width 24 height 10
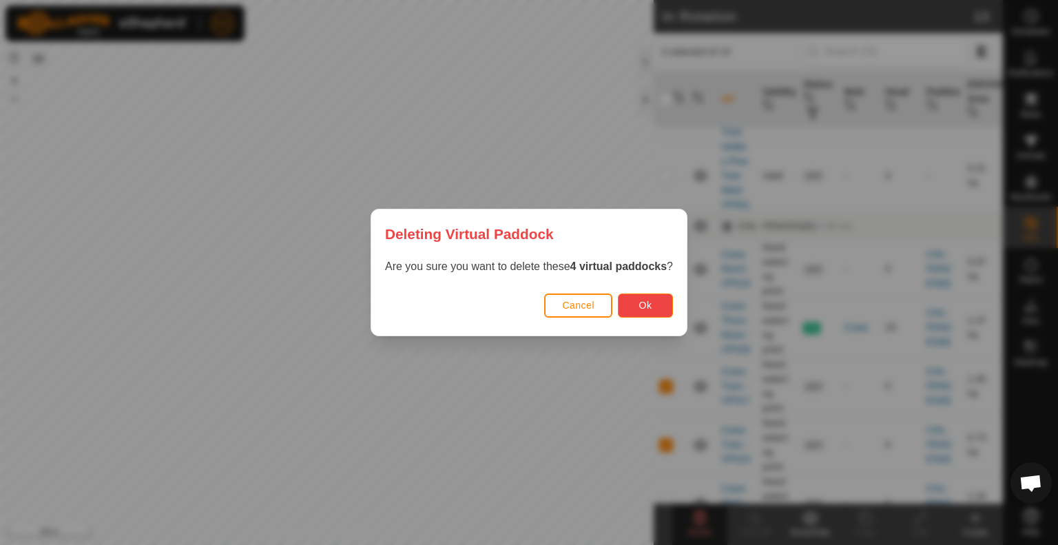
click at [647, 301] on span "Ok" at bounding box center [646, 305] width 13 height 11
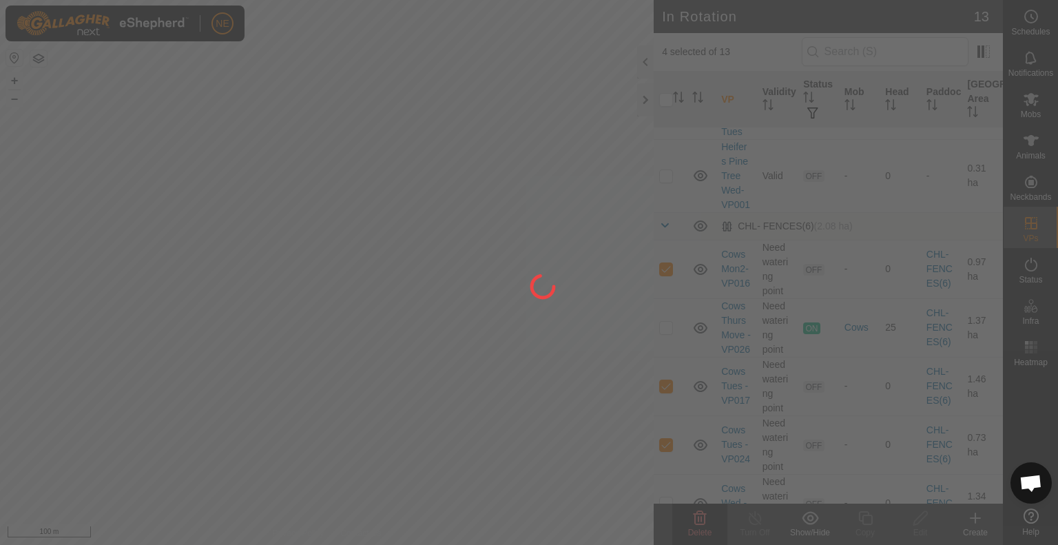
checkbox input "false"
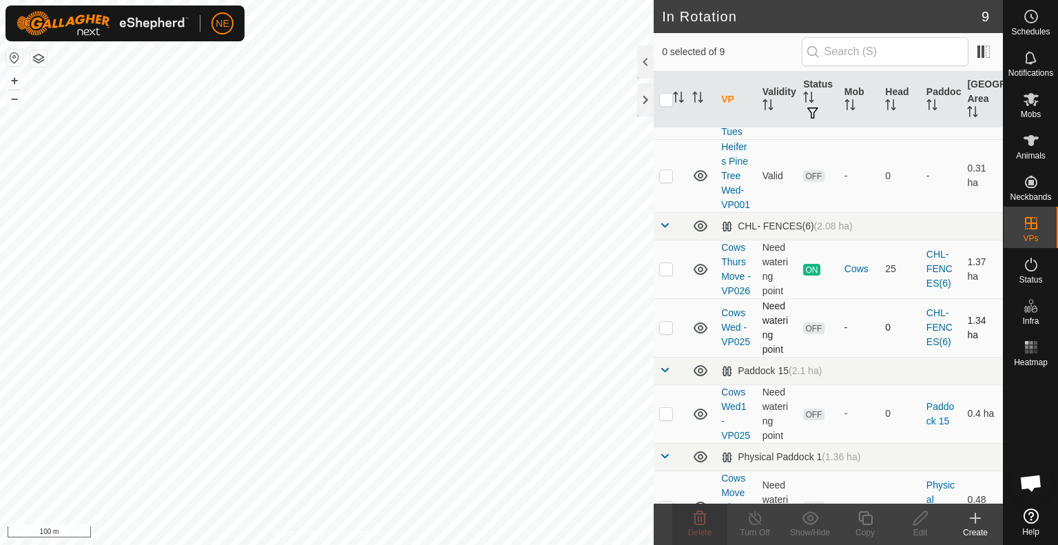
click at [664, 333] on p-checkbox at bounding box center [666, 327] width 14 height 11
click at [697, 524] on icon at bounding box center [700, 518] width 13 height 14
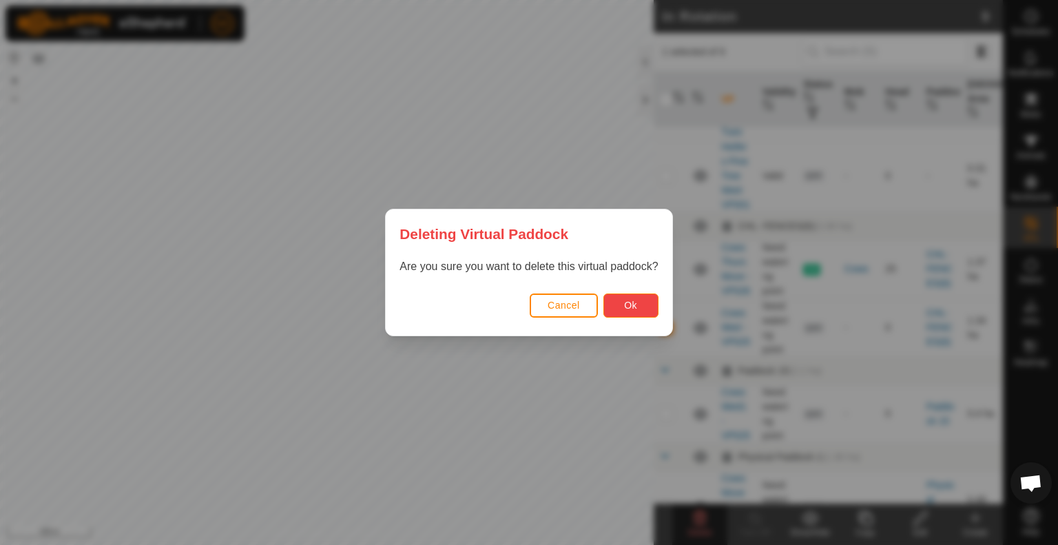
click at [643, 295] on button "Ok" at bounding box center [631, 306] width 55 height 24
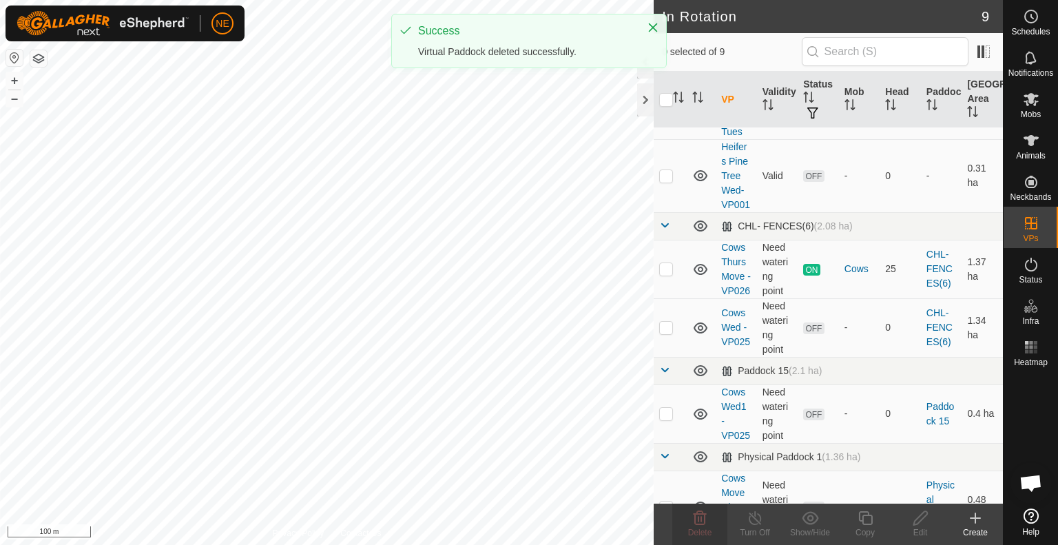
checkbox input "false"
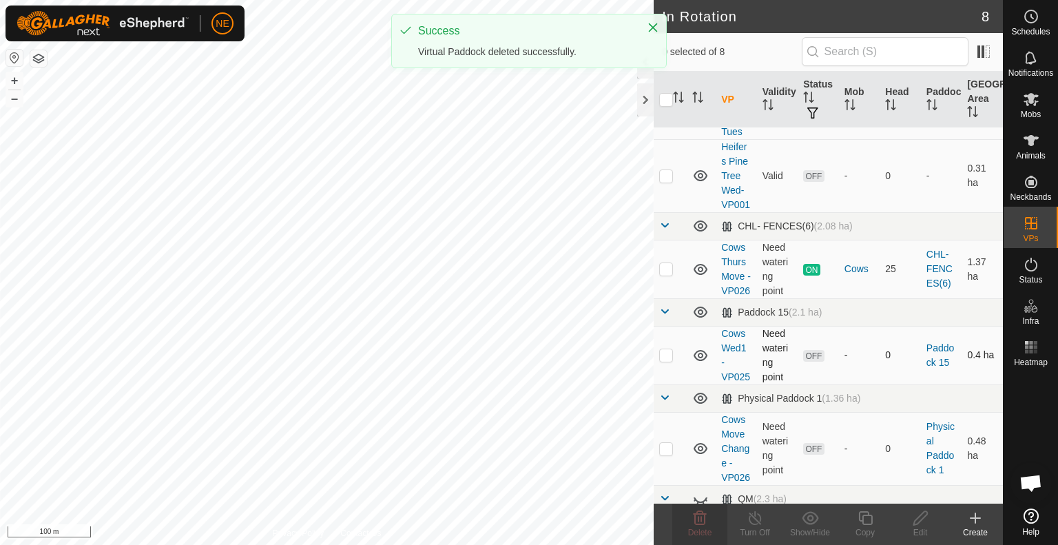
click at [670, 360] on p-checkbox at bounding box center [666, 354] width 14 height 11
checkbox input "true"
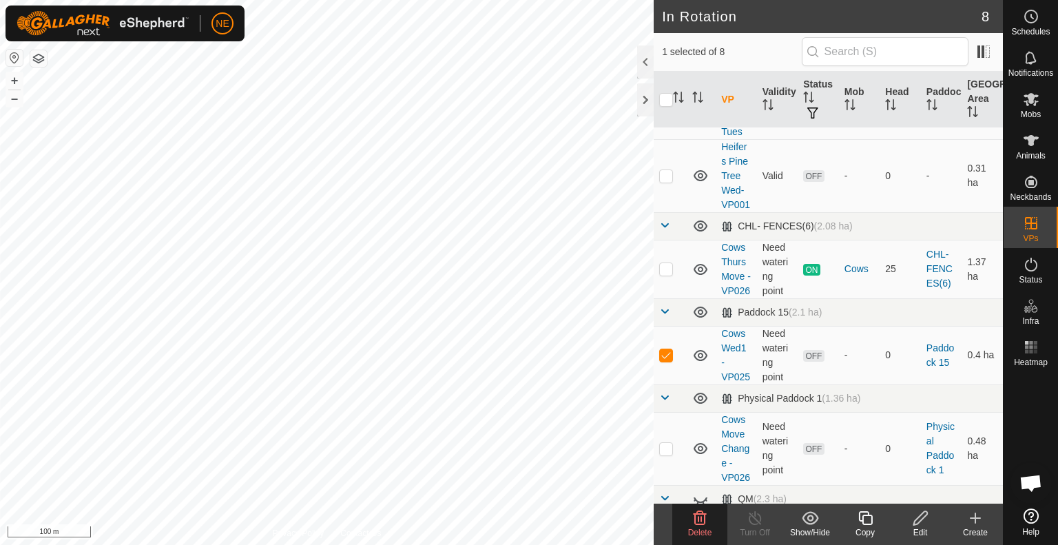
click at [700, 519] on icon at bounding box center [700, 518] width 17 height 17
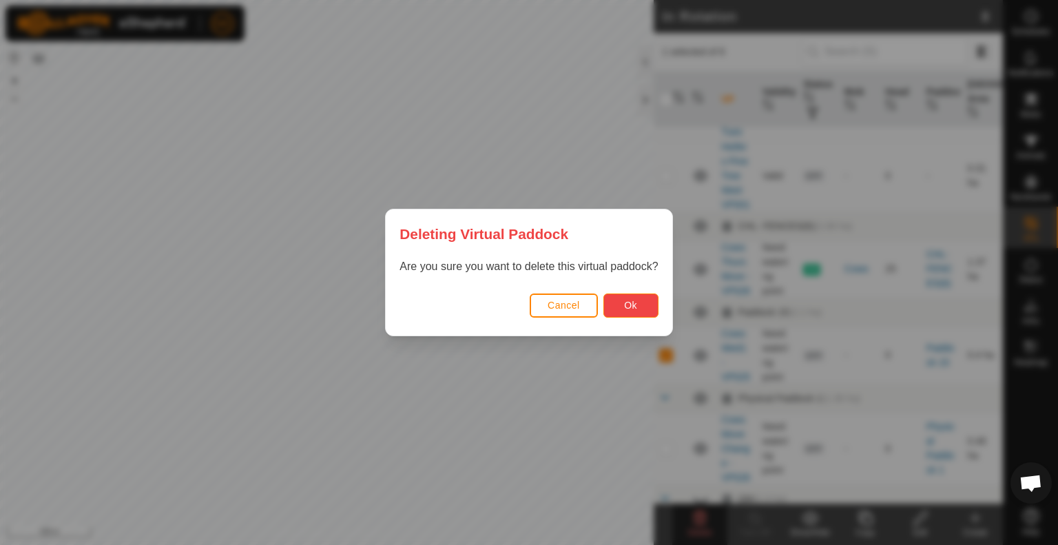
click at [626, 298] on button "Ok" at bounding box center [631, 306] width 55 height 24
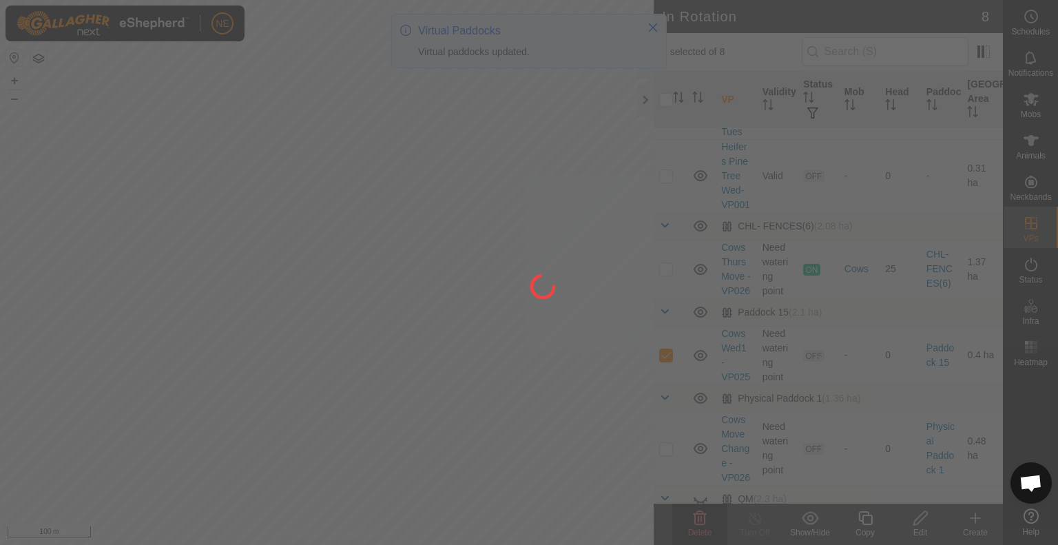
checkbox input "false"
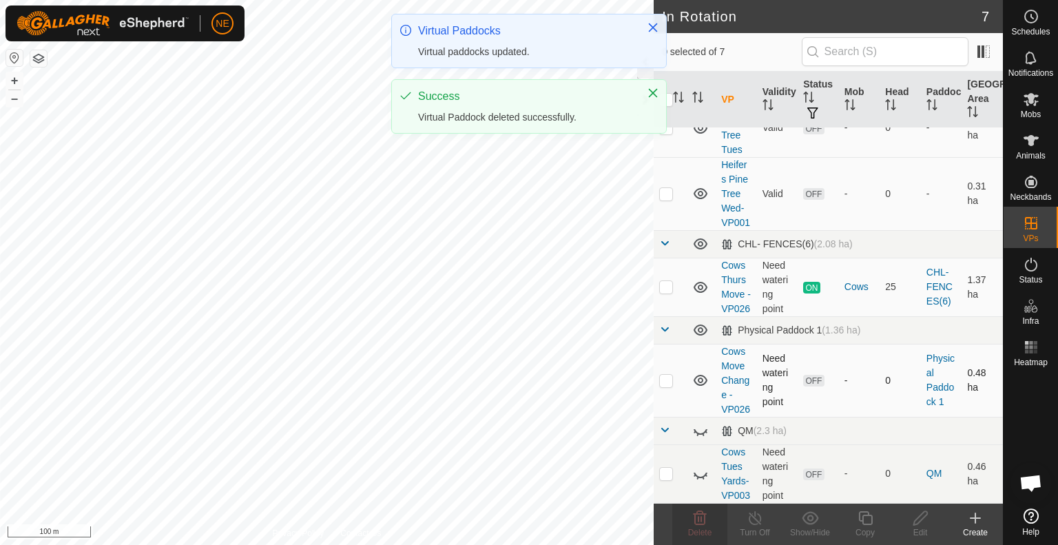
click at [668, 386] on p-checkbox at bounding box center [666, 380] width 14 height 11
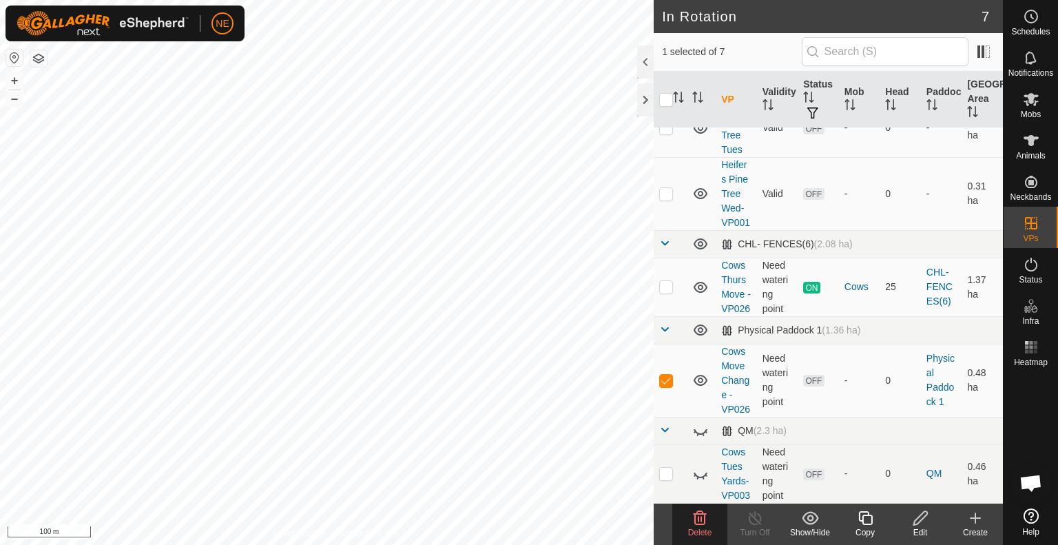
click at [708, 525] on delete-svg-icon at bounding box center [700, 518] width 55 height 17
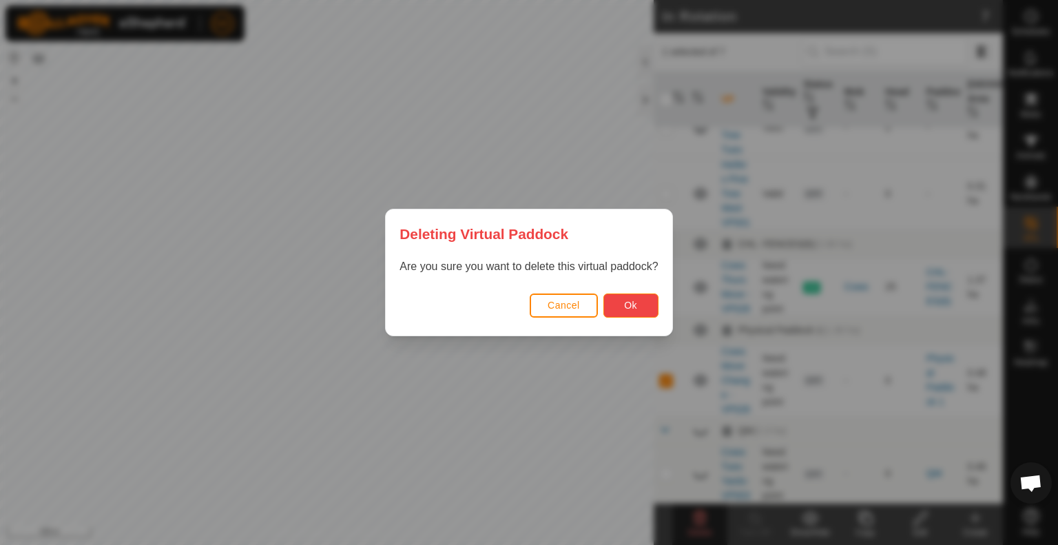
click at [626, 314] on button "Ok" at bounding box center [631, 306] width 55 height 24
checkbox input "false"
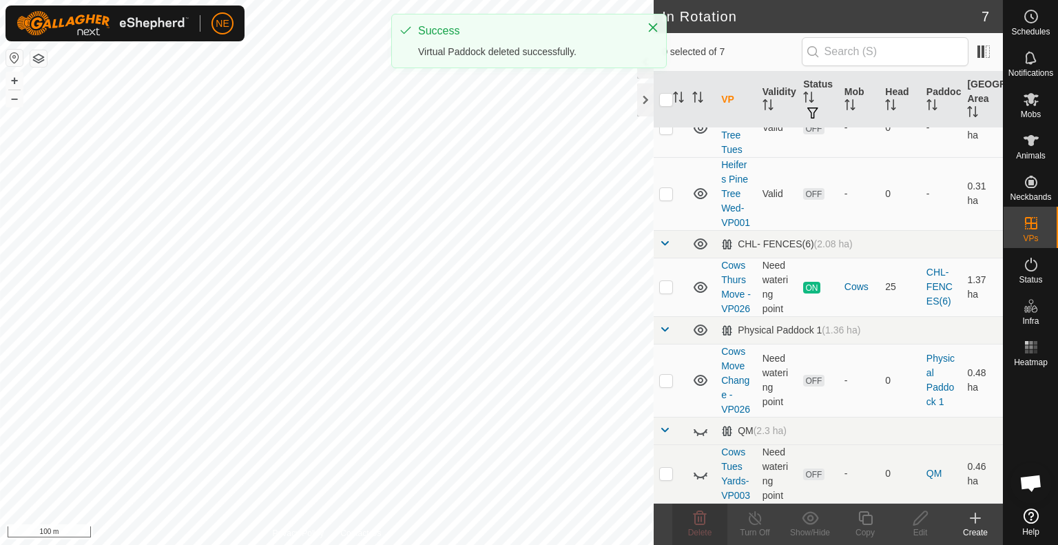
scroll to position [172, 0]
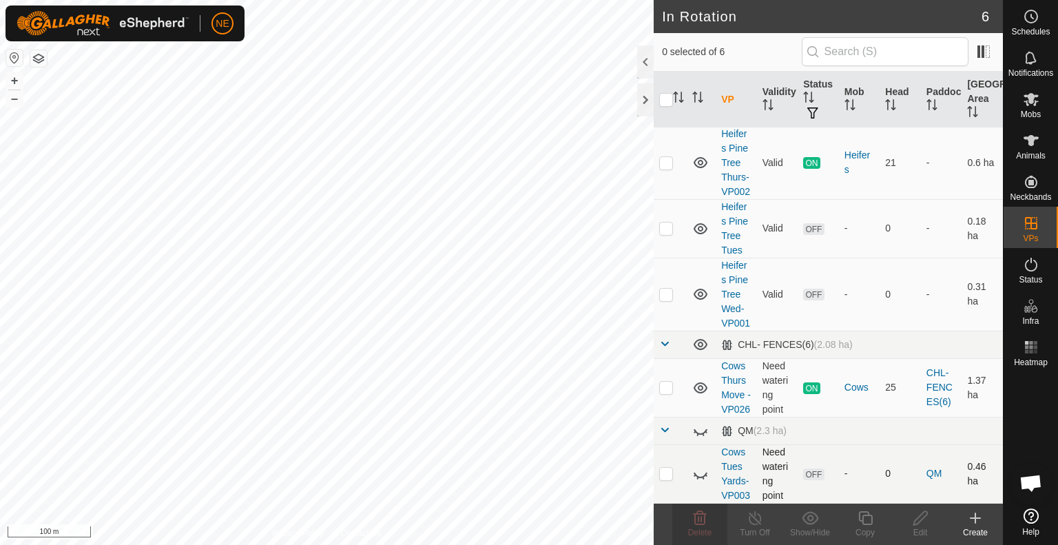
click at [704, 473] on icon at bounding box center [701, 476] width 14 height 6
click at [658, 471] on td at bounding box center [670, 473] width 33 height 59
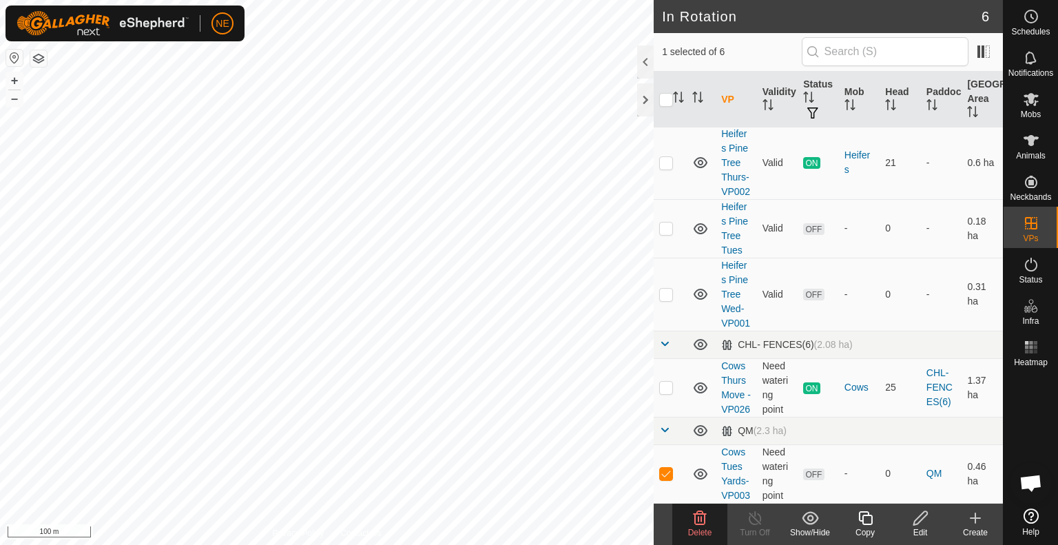
click at [699, 528] on span "Delete" at bounding box center [700, 533] width 24 height 10
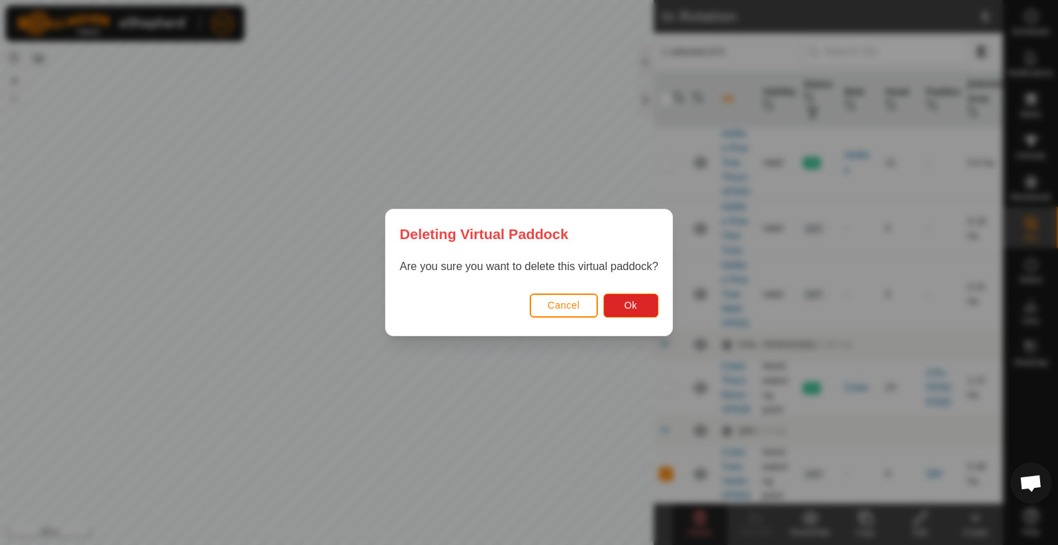
click at [637, 323] on div "Cancel Ok" at bounding box center [529, 312] width 286 height 47
click at [642, 306] on button "Ok" at bounding box center [631, 306] width 55 height 24
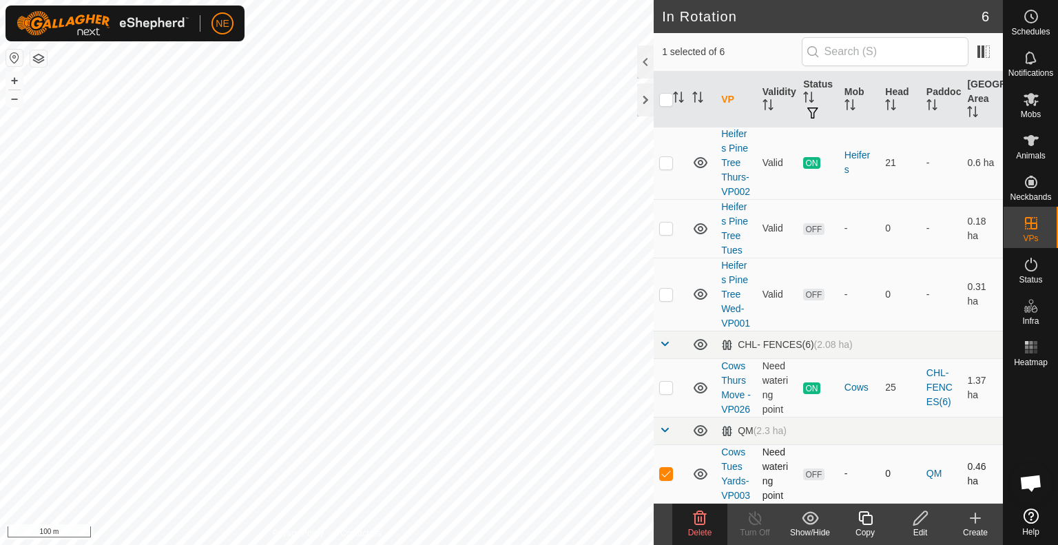
click at [665, 469] on p-checkbox at bounding box center [666, 473] width 14 height 11
checkbox input "false"
click at [706, 473] on icon at bounding box center [701, 474] width 17 height 17
